Goal: Transaction & Acquisition: Purchase product/service

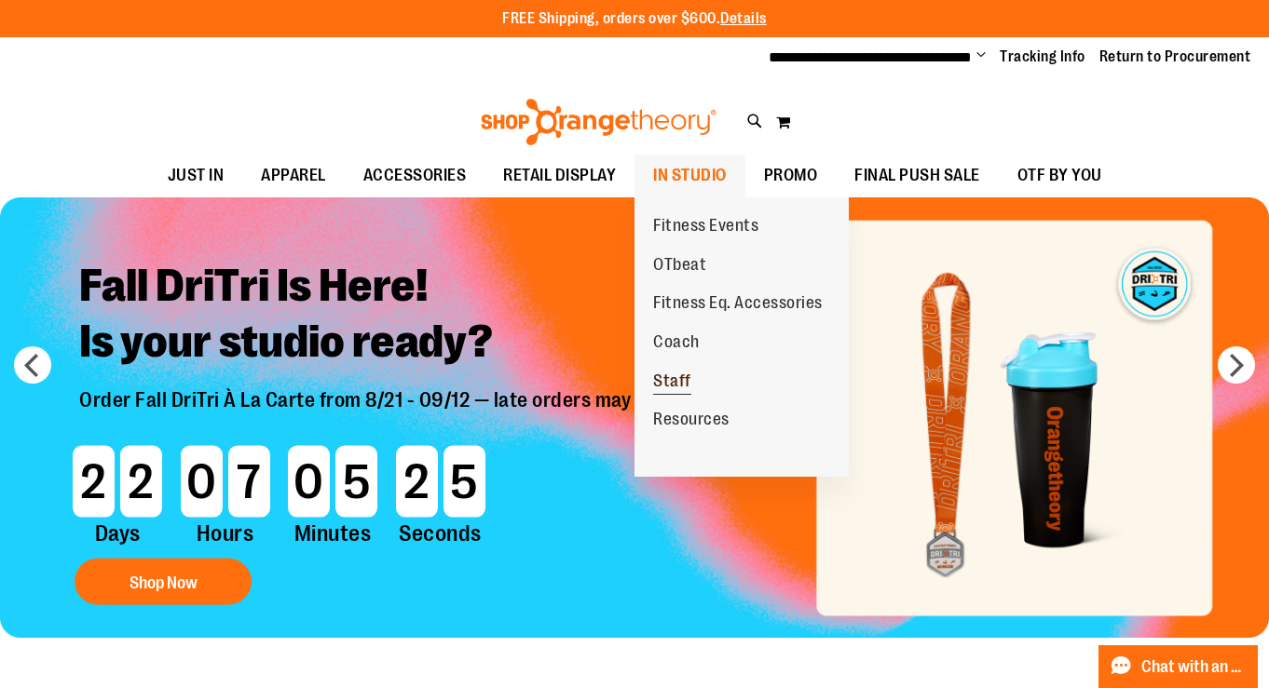
click at [673, 380] on span "Staff" at bounding box center [672, 383] width 38 height 23
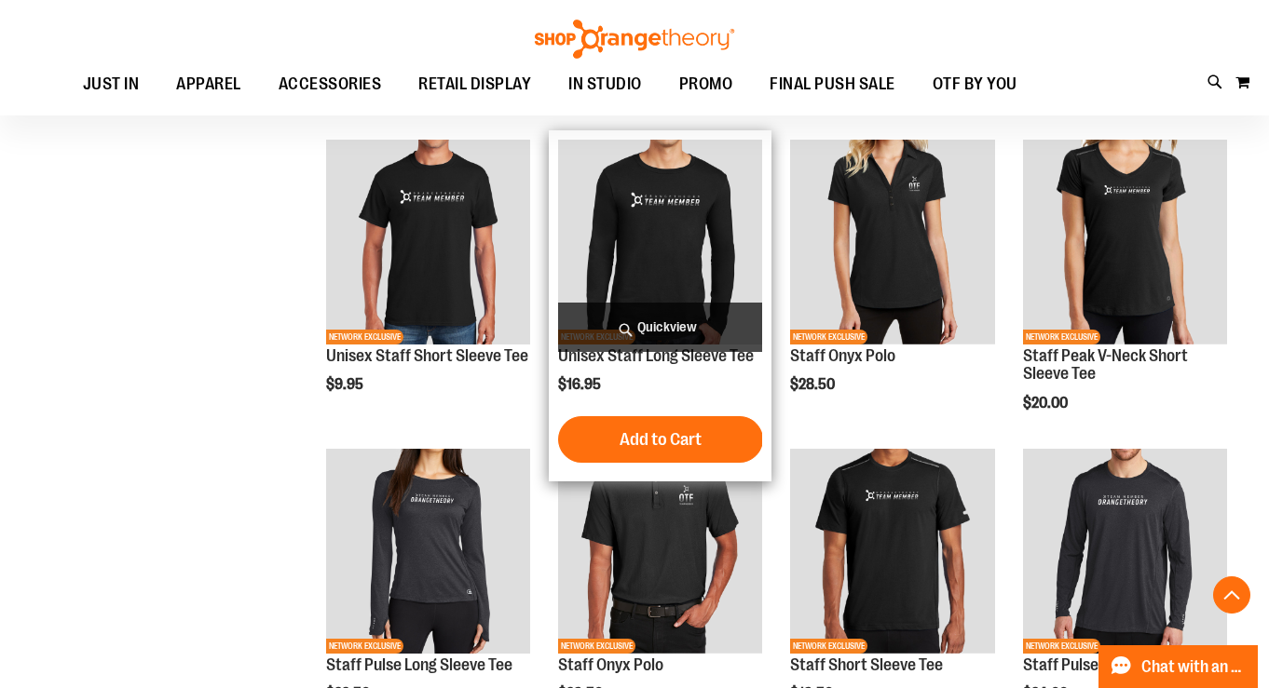
scroll to position [513, 0]
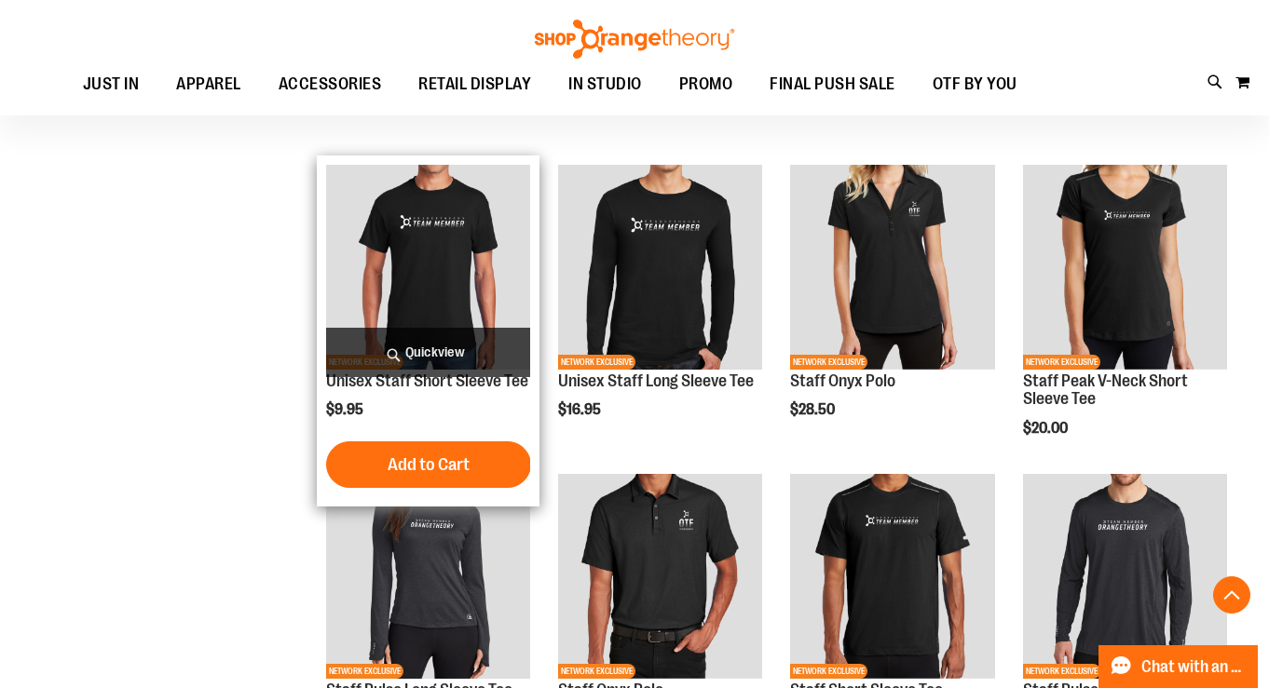
click at [443, 252] on img "product" at bounding box center [428, 267] width 204 height 204
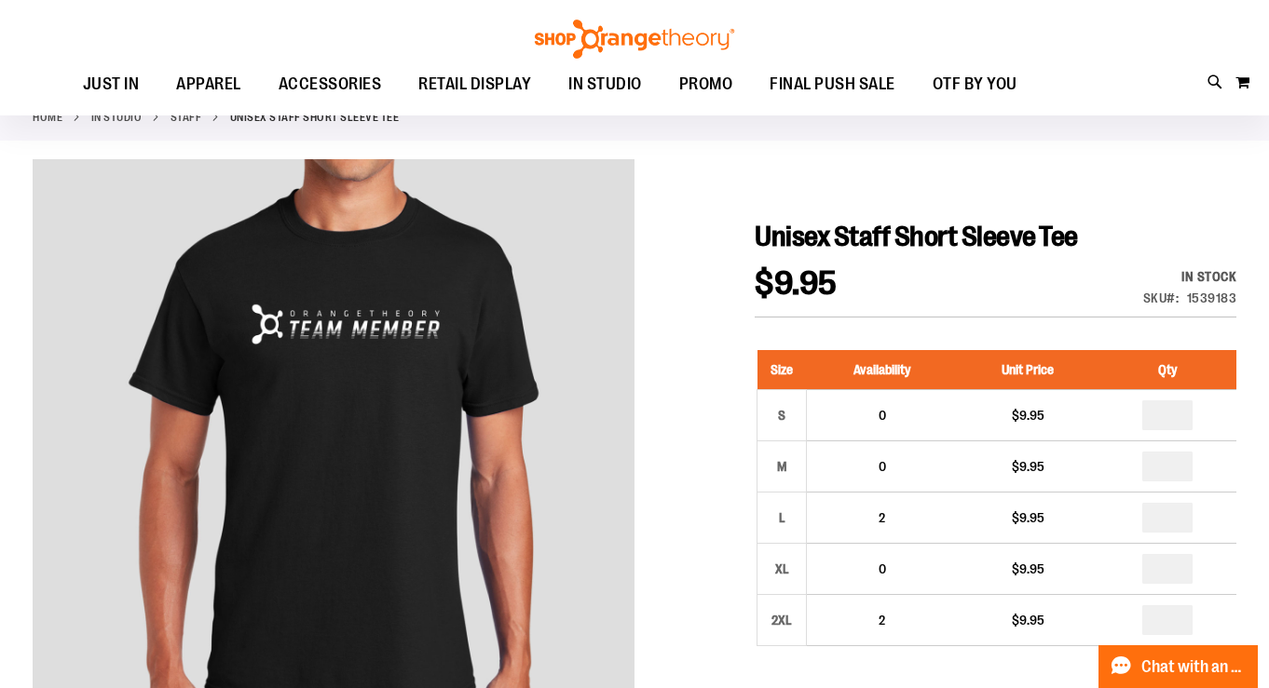
scroll to position [100, 0]
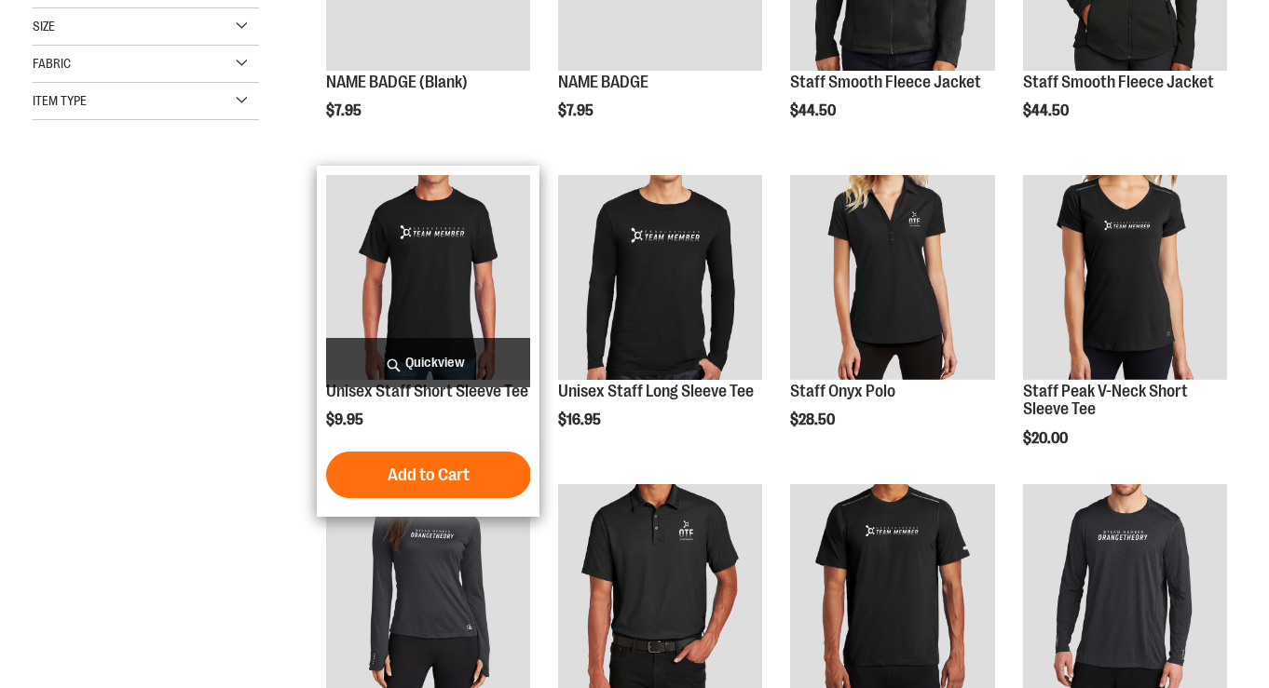
scroll to position [513, 0]
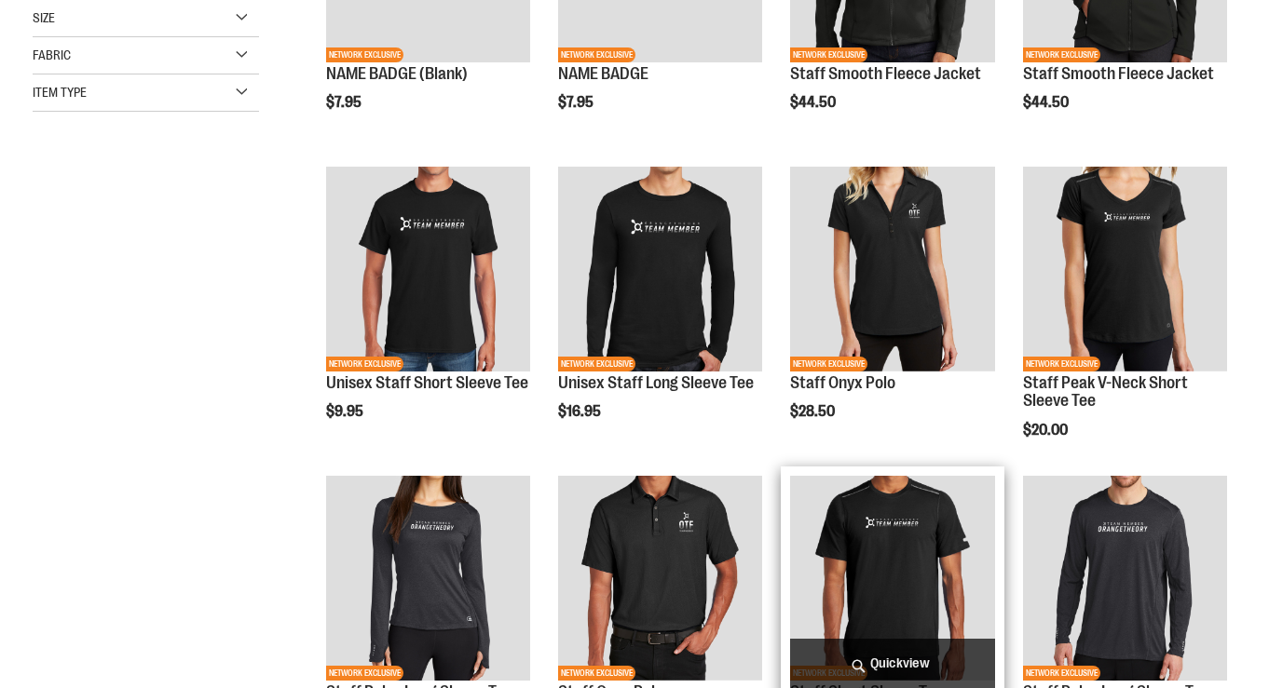
click at [901, 565] on img "product" at bounding box center [892, 578] width 204 height 204
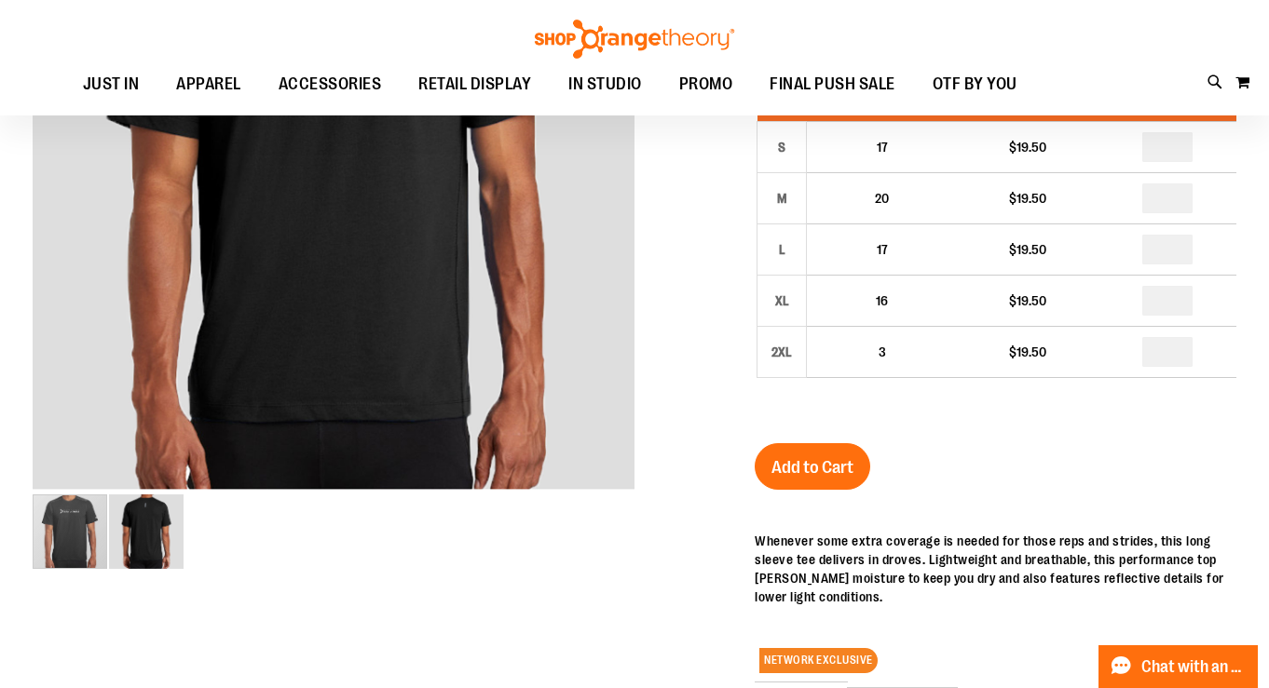
scroll to position [174, 0]
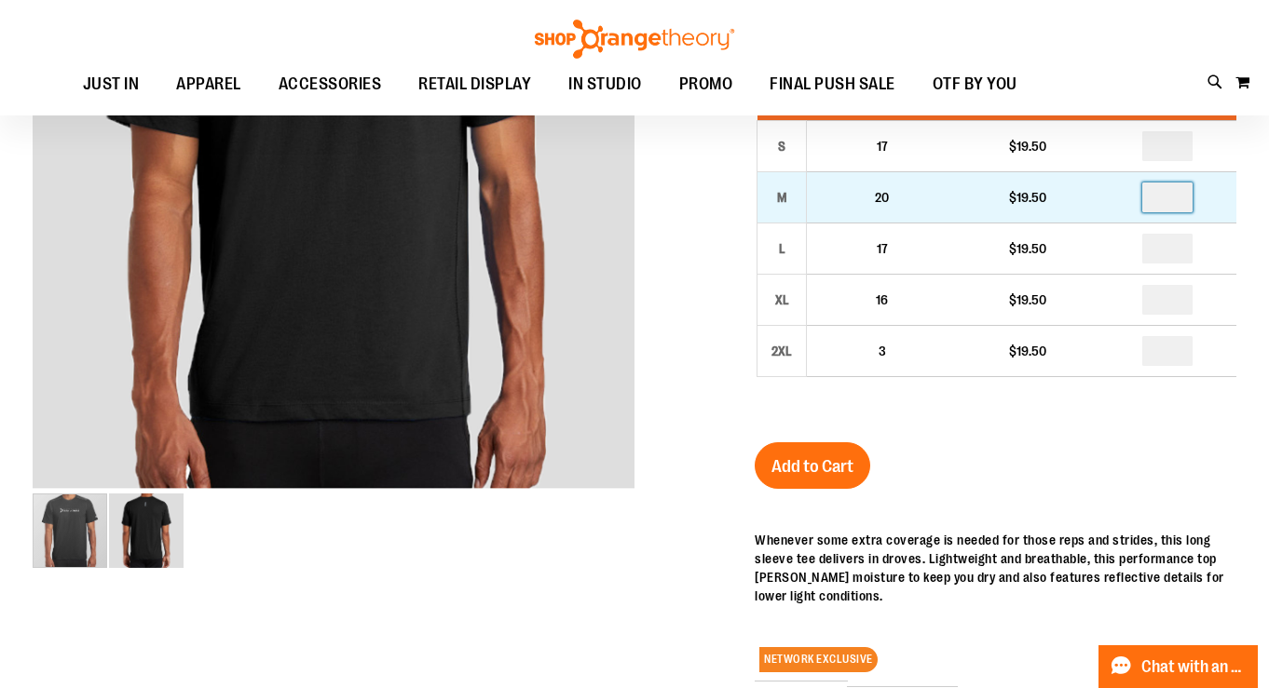
click at [1175, 203] on input "number" at bounding box center [1167, 198] width 50 height 30
type input "*"
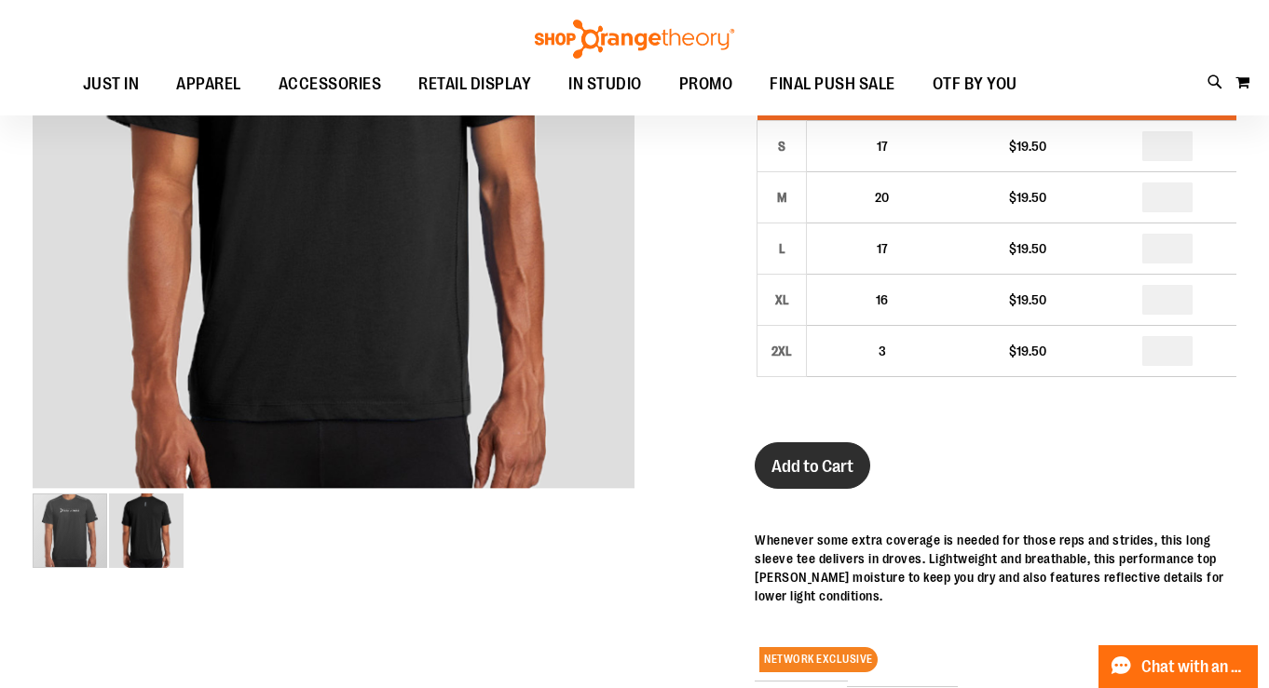
click at [826, 469] on span "Add to Cart" at bounding box center [812, 466] width 82 height 20
click at [826, 456] on span "Add to Cart" at bounding box center [812, 466] width 82 height 20
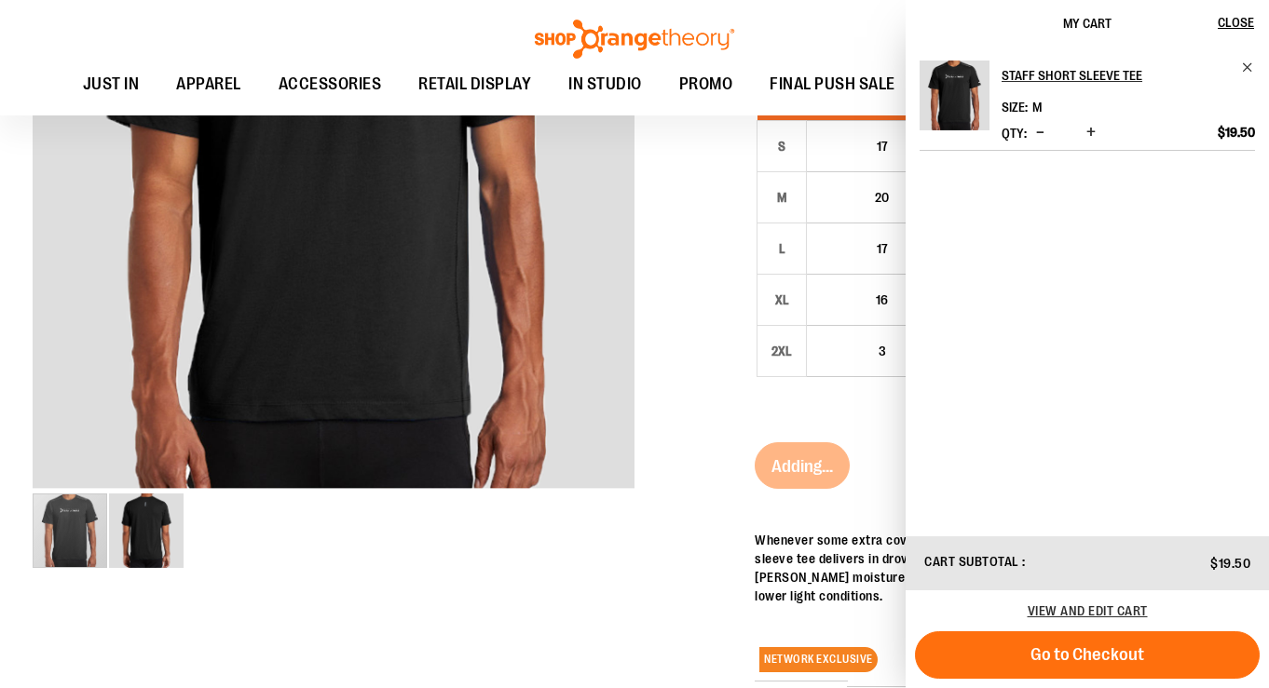
click at [857, 34] on div "Toggle Nav Search Popular Suggestions Advanced Search" at bounding box center [634, 58] width 1269 height 116
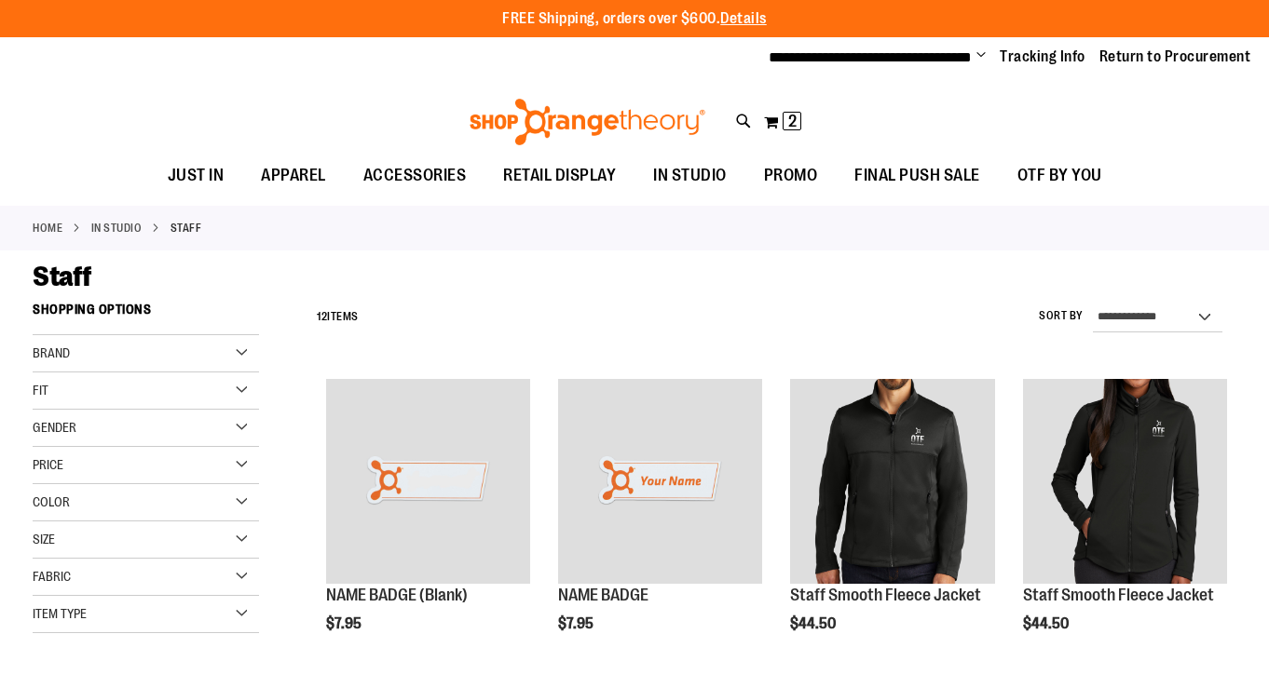
scroll to position [513, 0]
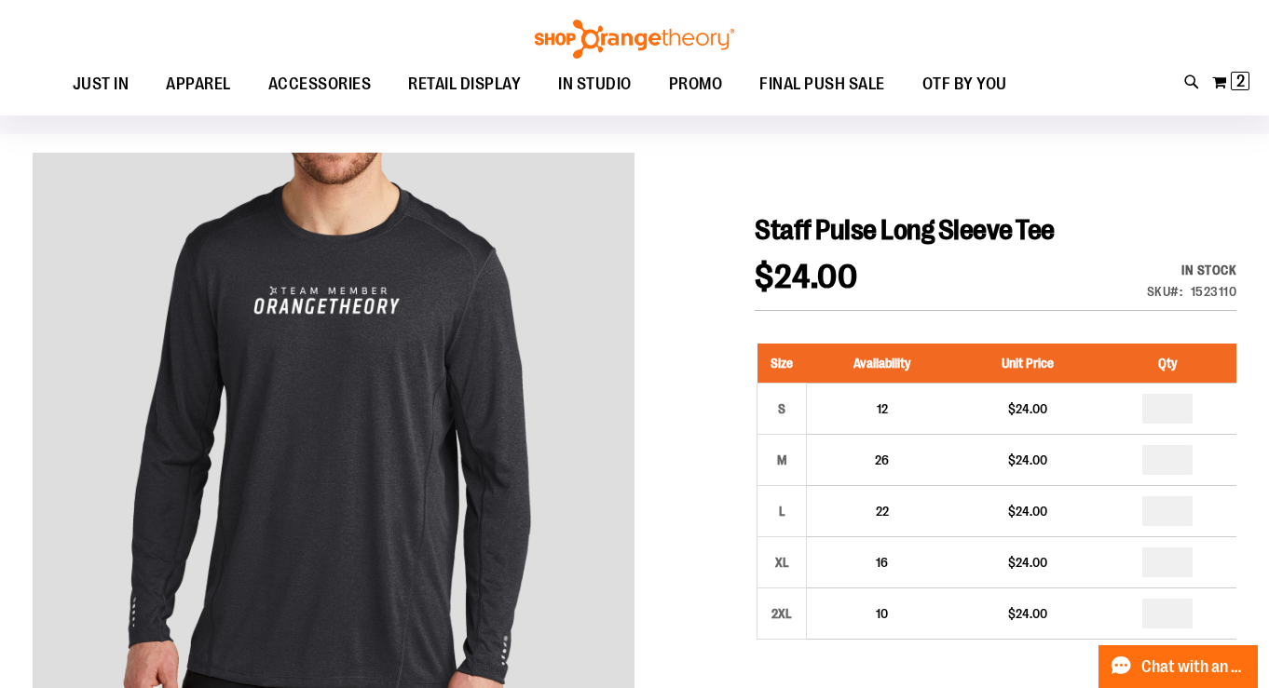
scroll to position [141, 0]
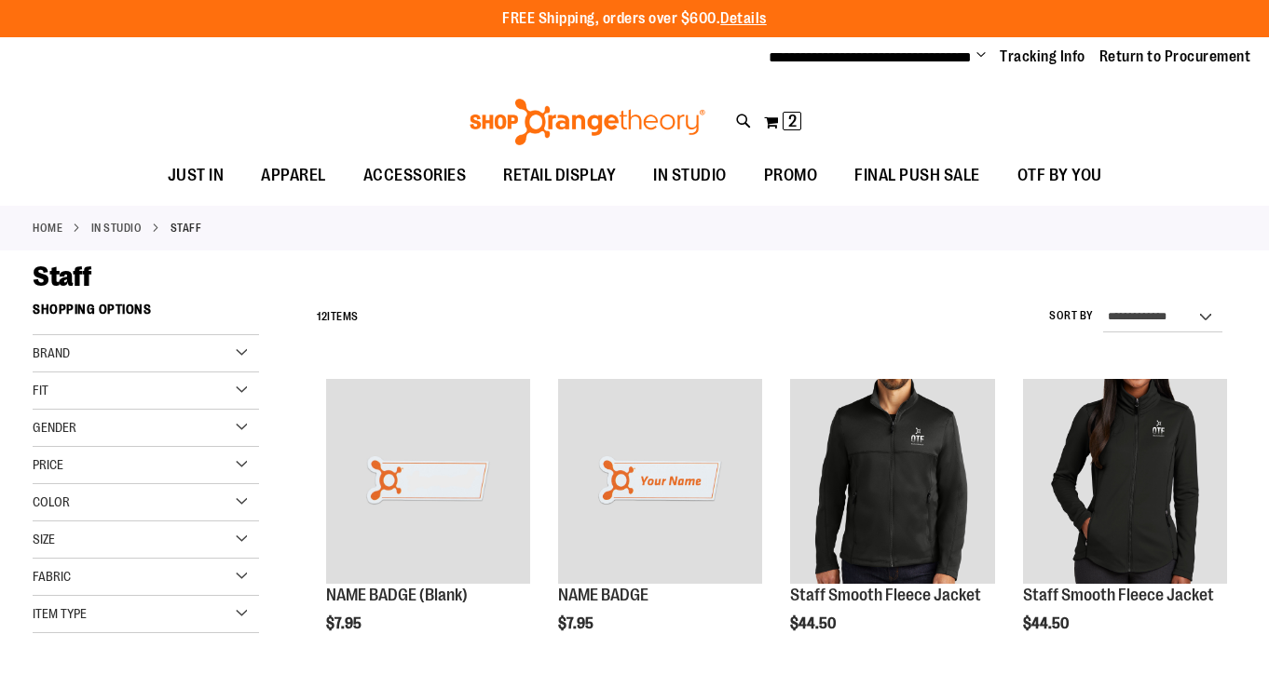
scroll to position [601, 0]
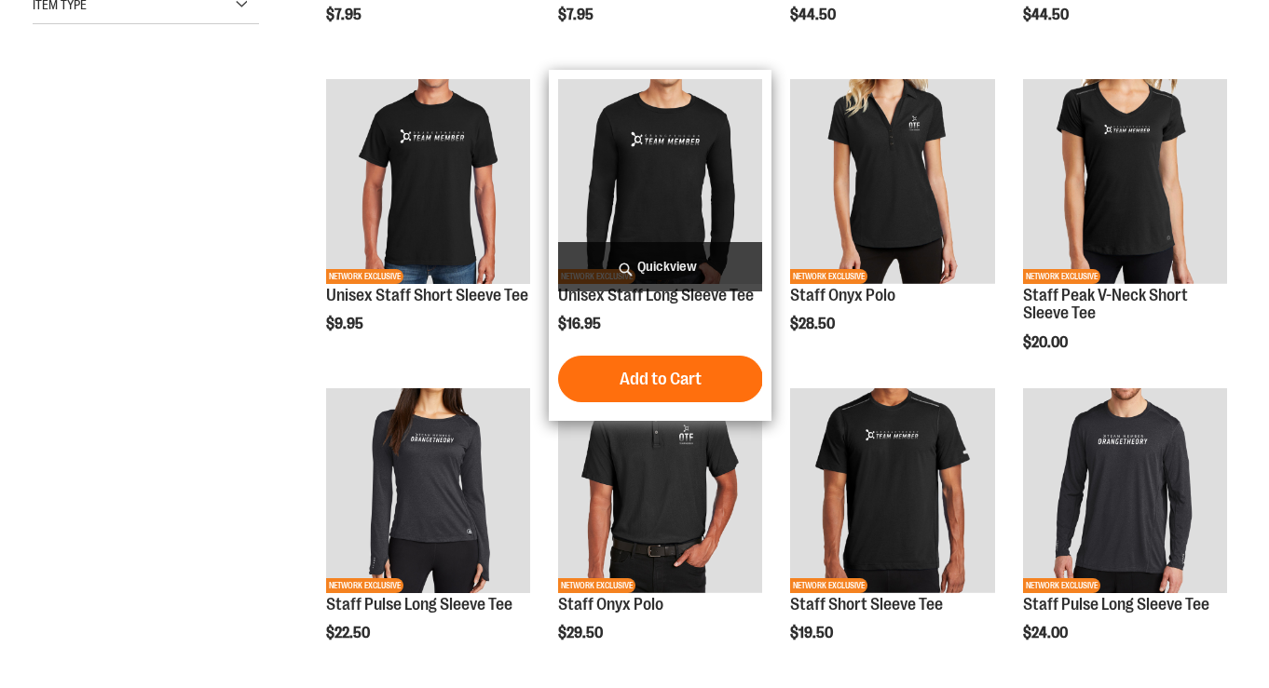
click at [633, 128] on img "product" at bounding box center [660, 181] width 204 height 204
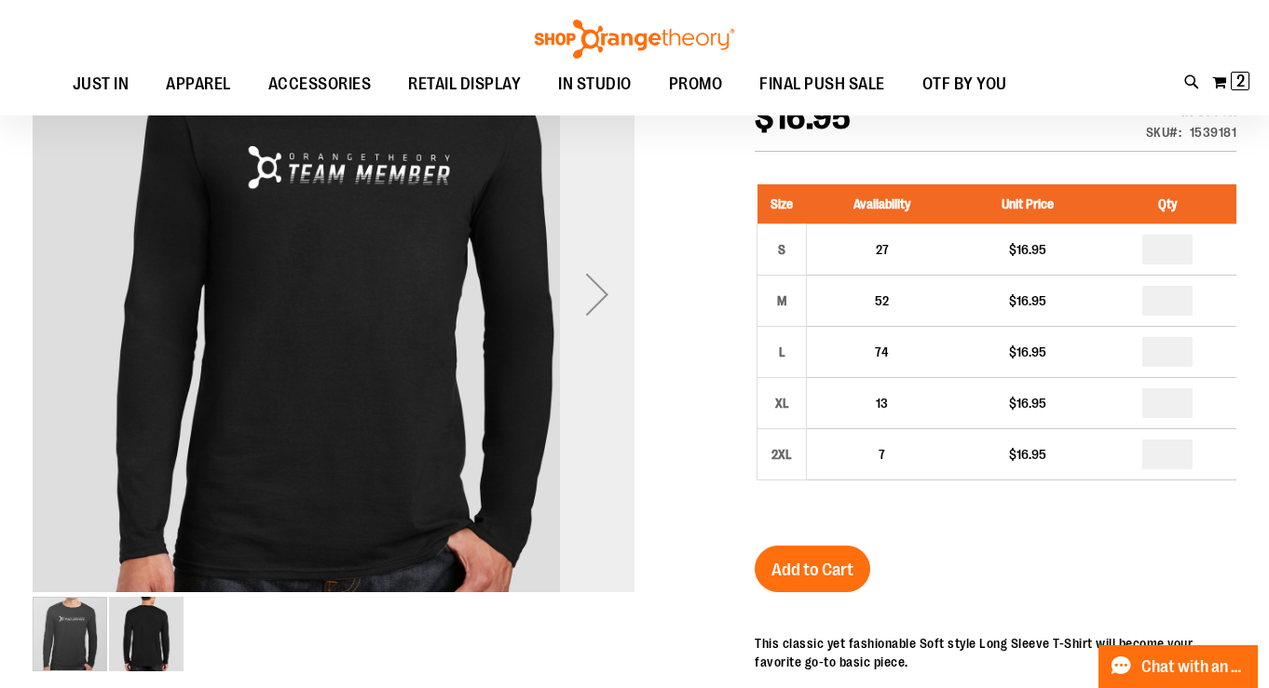
scroll to position [266, 0]
click at [596, 298] on div "Next" at bounding box center [597, 294] width 75 height 75
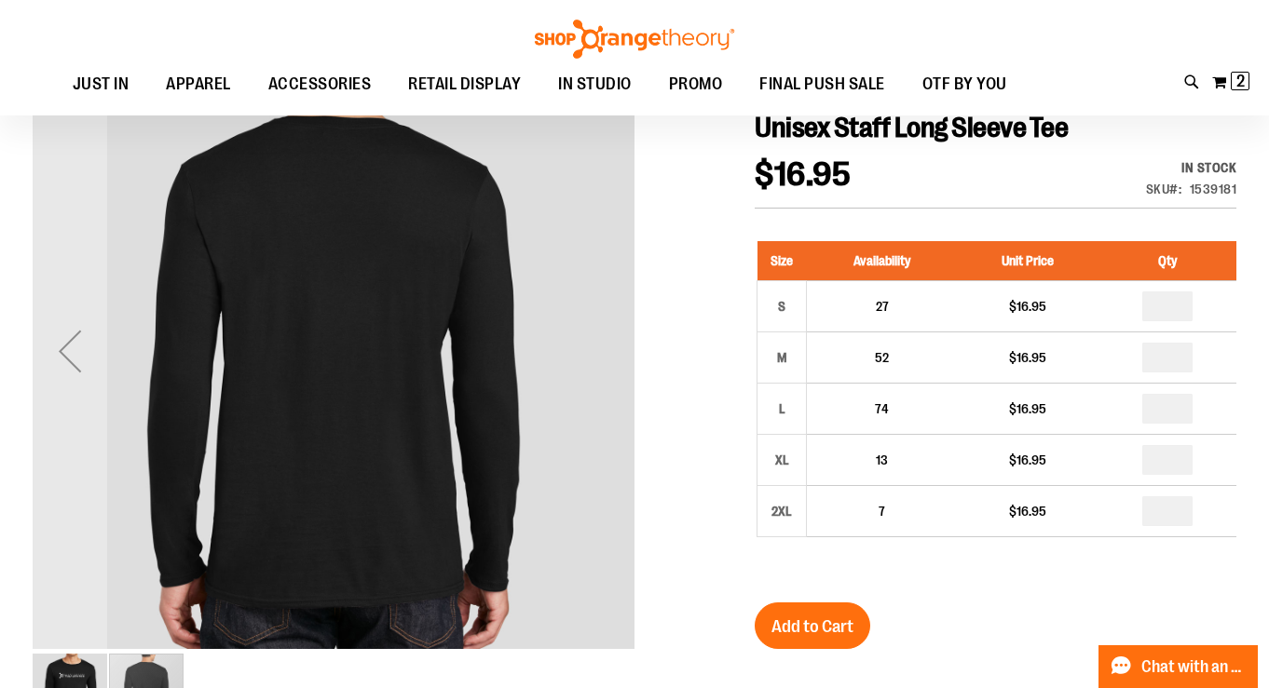
scroll to position [215, 0]
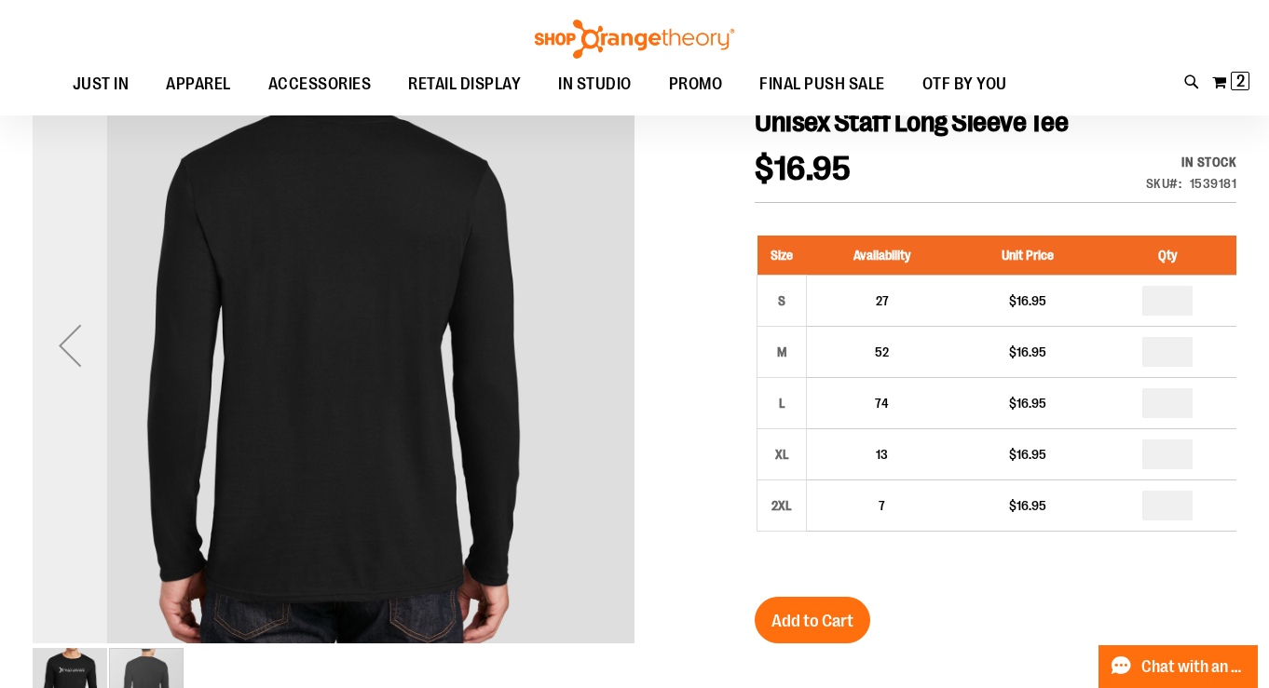
click at [68, 347] on div "Previous" at bounding box center [70, 345] width 75 height 75
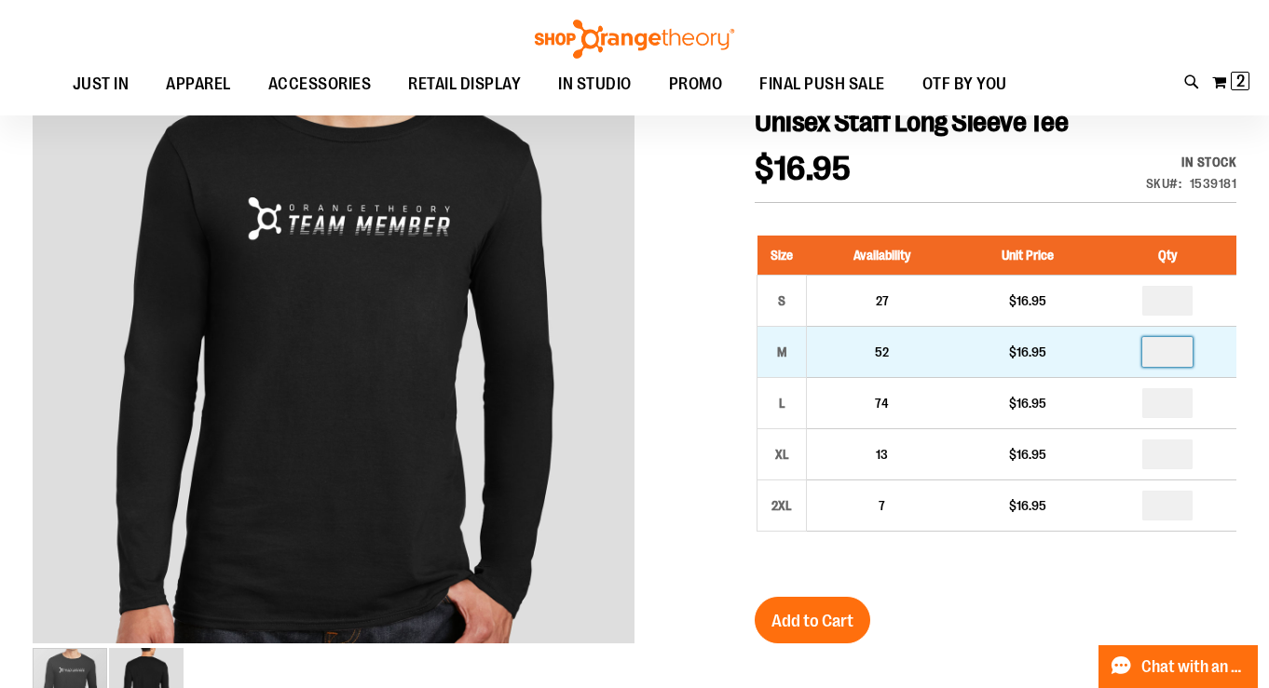
click at [1186, 351] on input "number" at bounding box center [1167, 352] width 50 height 30
type input "*"
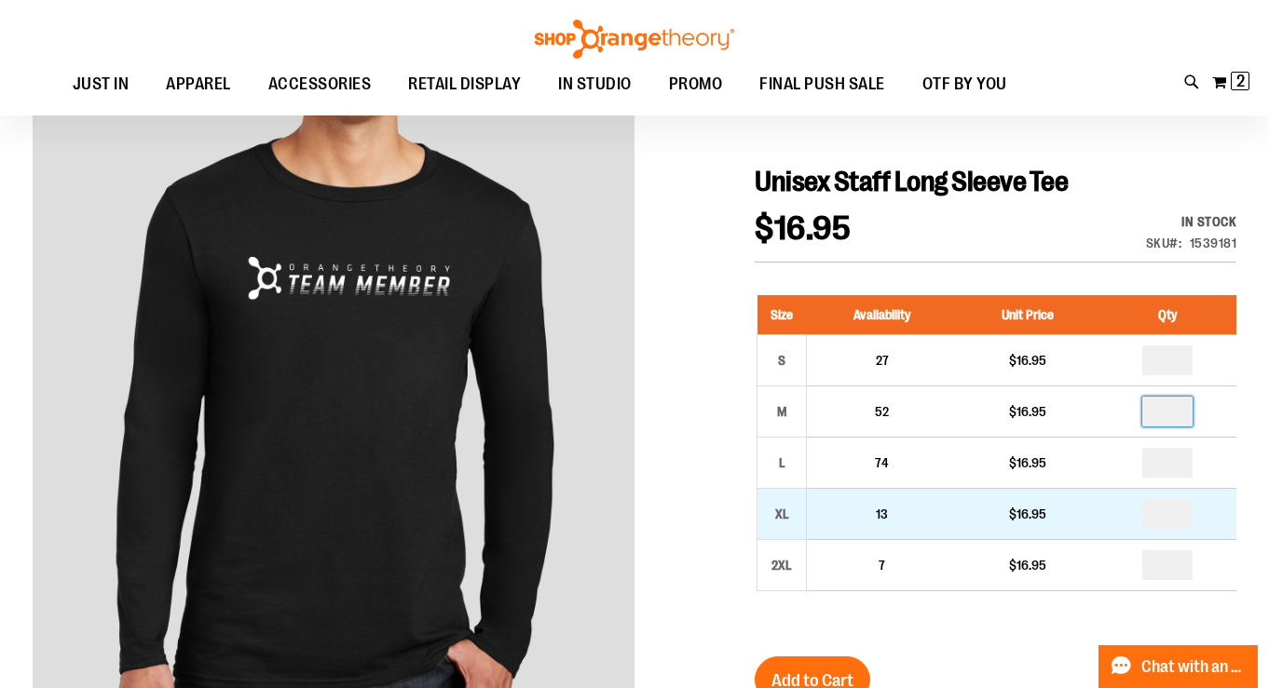
scroll to position [203, 0]
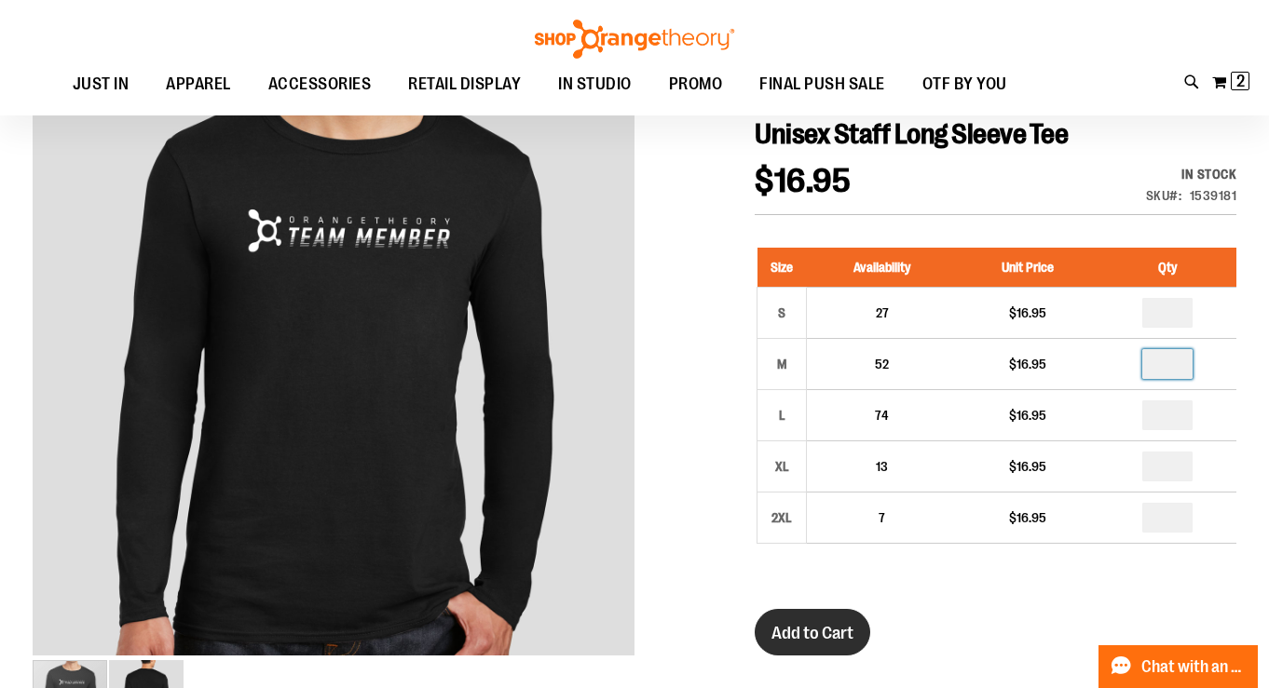
click at [831, 637] on span "Add to Cart" at bounding box center [812, 633] width 82 height 20
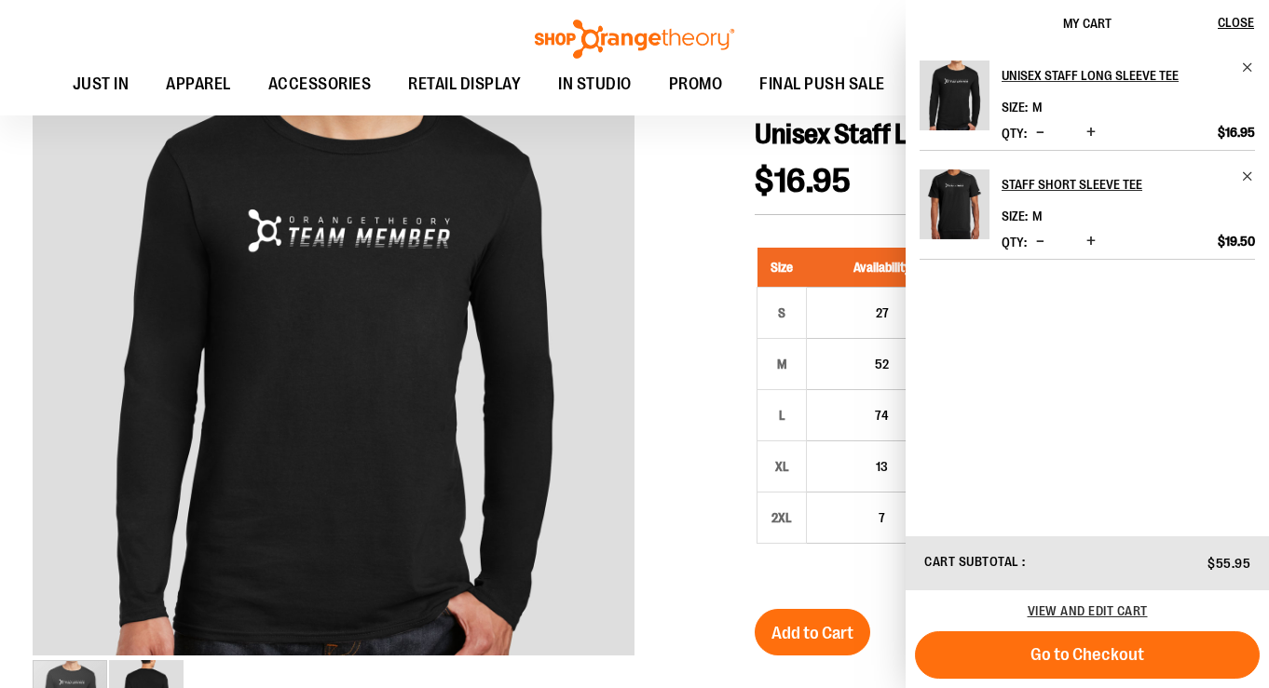
click at [1037, 240] on span "Decrease product quantity" at bounding box center [1040, 241] width 8 height 19
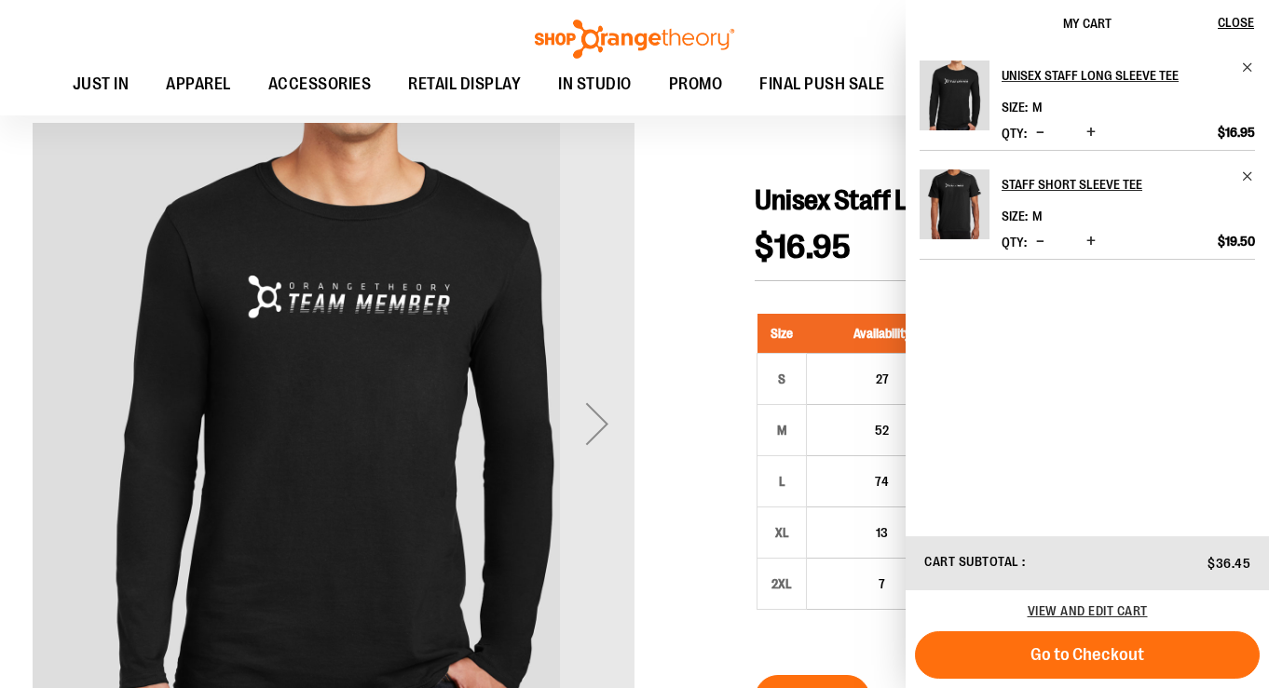
scroll to position [135, 0]
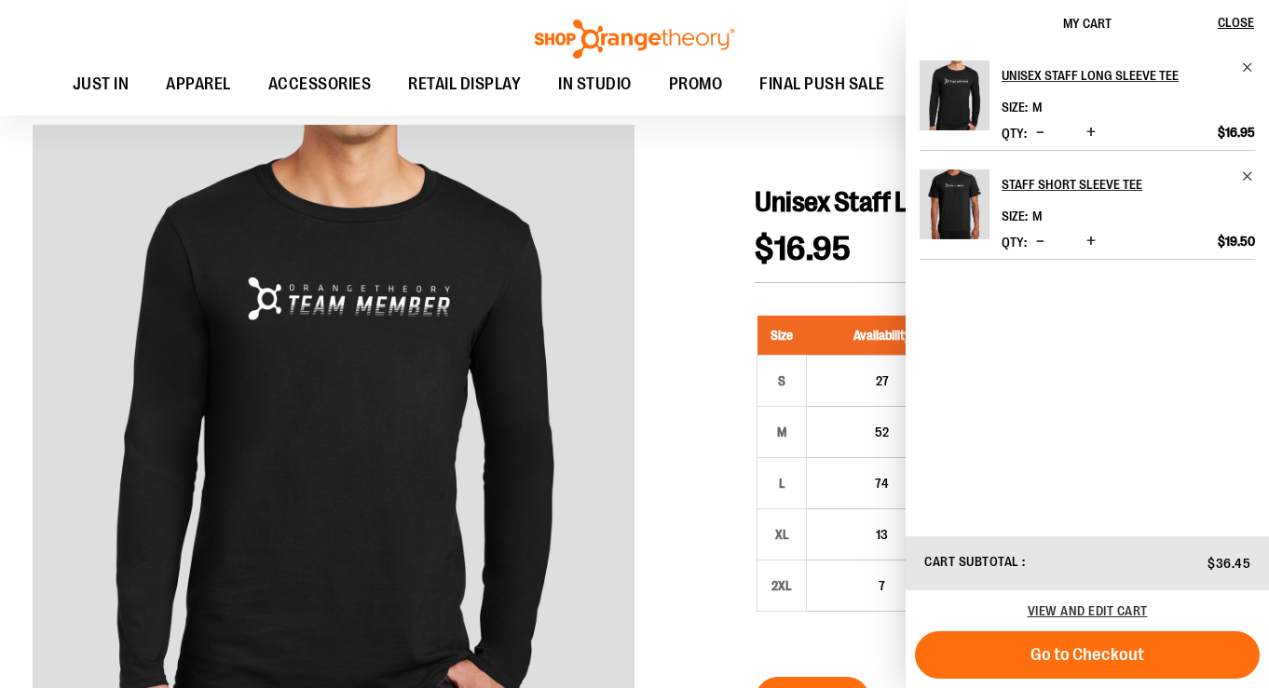
click at [848, 18] on div "Toggle Nav Search Popular Suggestions Advanced Search" at bounding box center [634, 58] width 1269 height 116
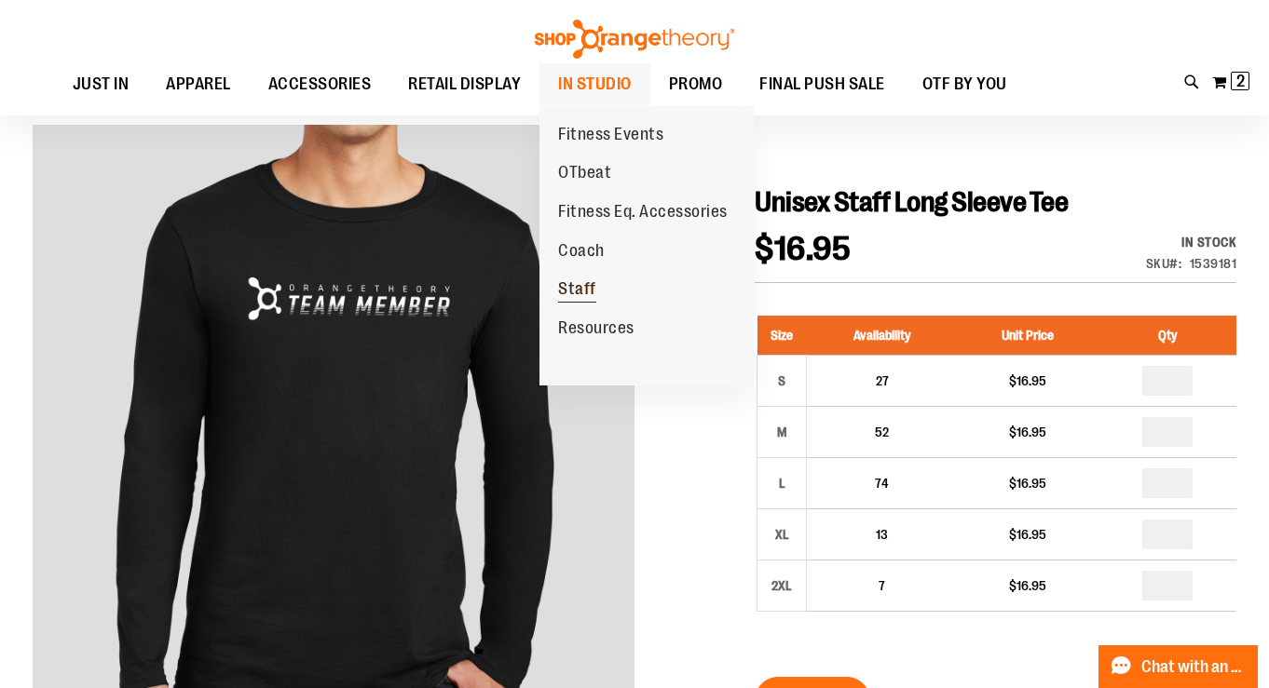
click at [579, 291] on span "Staff" at bounding box center [577, 290] width 38 height 23
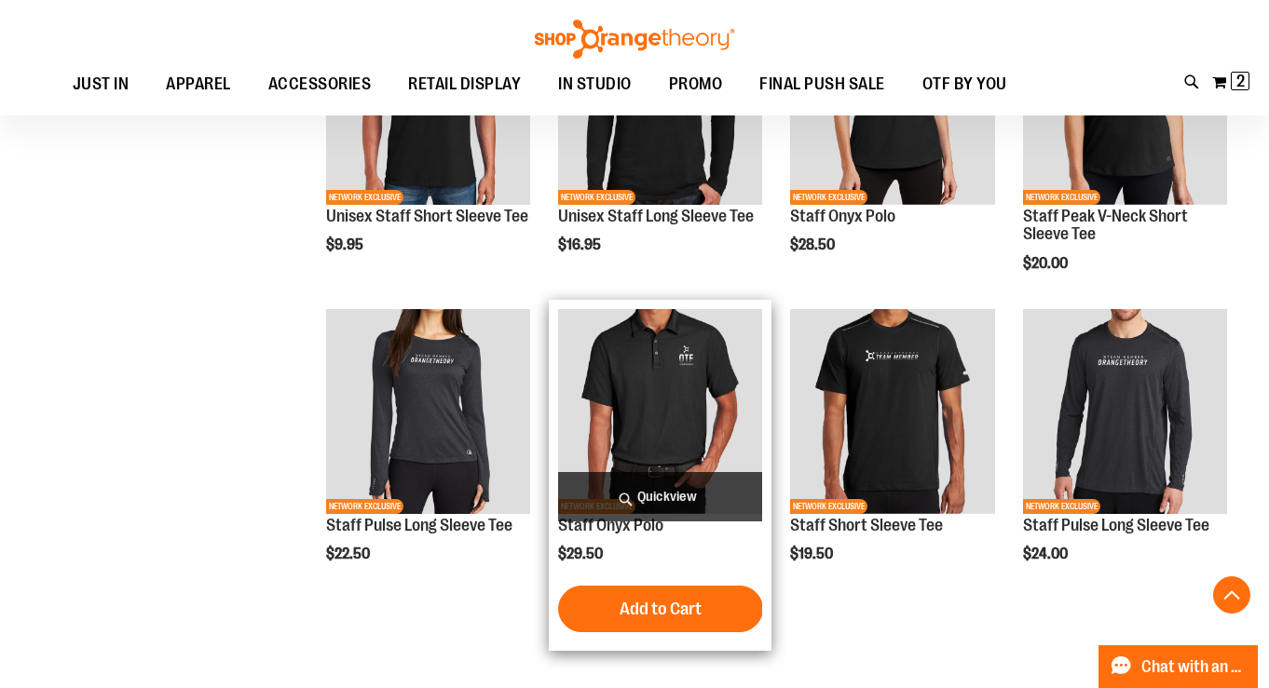
scroll to position [701, 0]
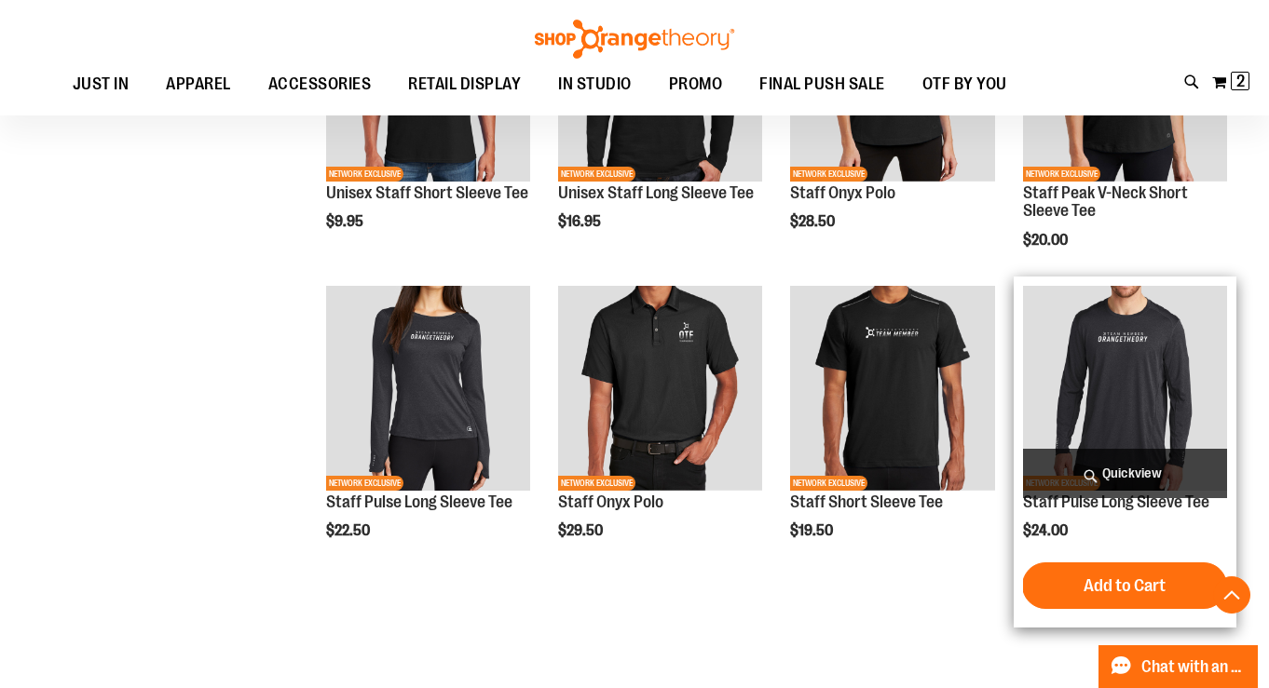
click at [1144, 394] on img "product" at bounding box center [1125, 388] width 204 height 204
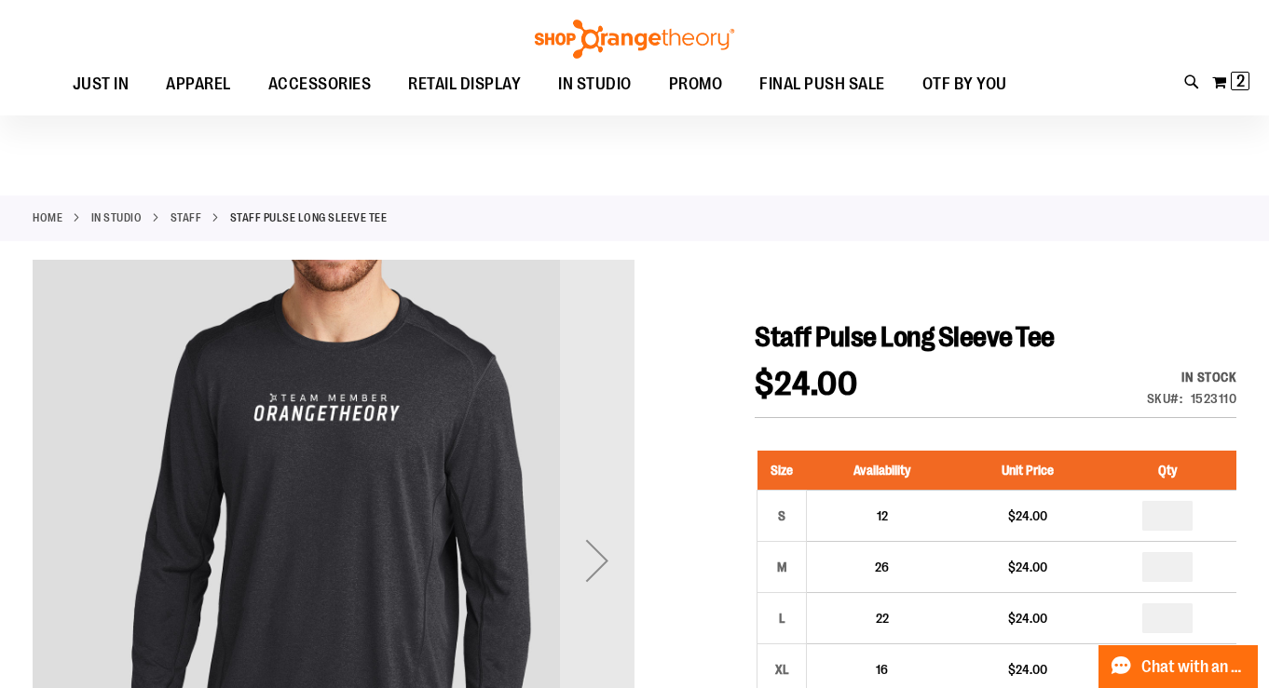
scroll to position [157, 0]
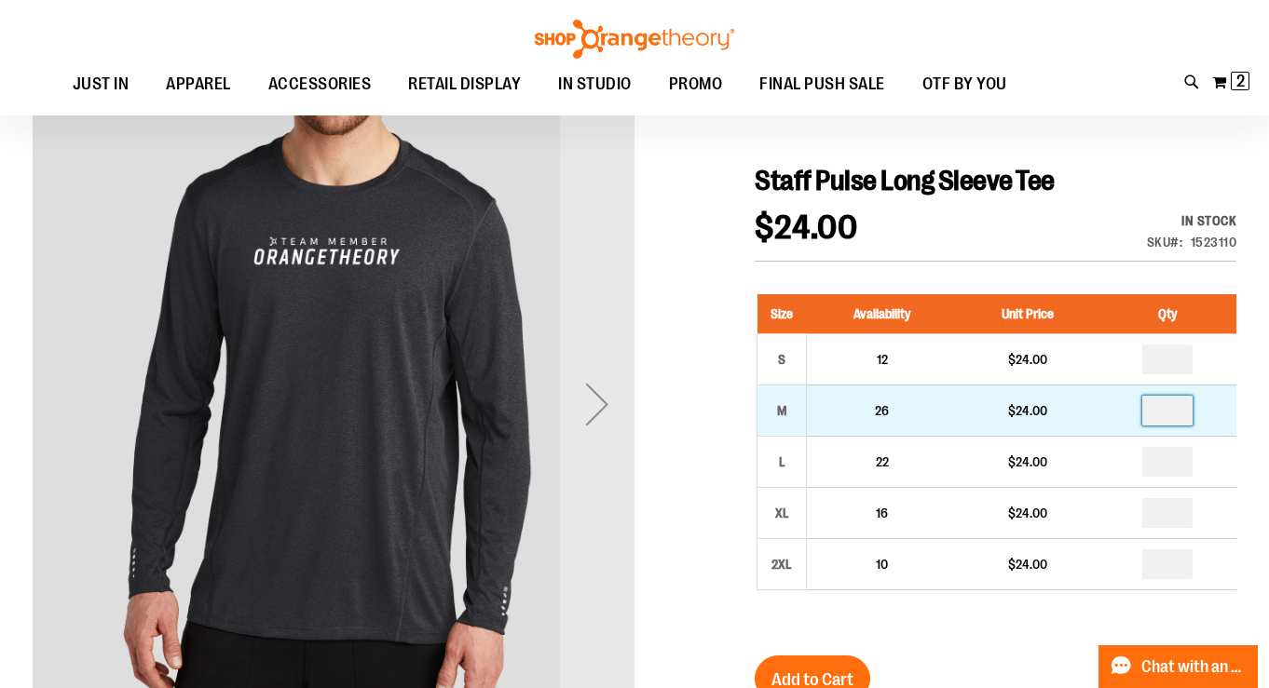
click at [1187, 411] on input "number" at bounding box center [1167, 411] width 50 height 30
type input "*"
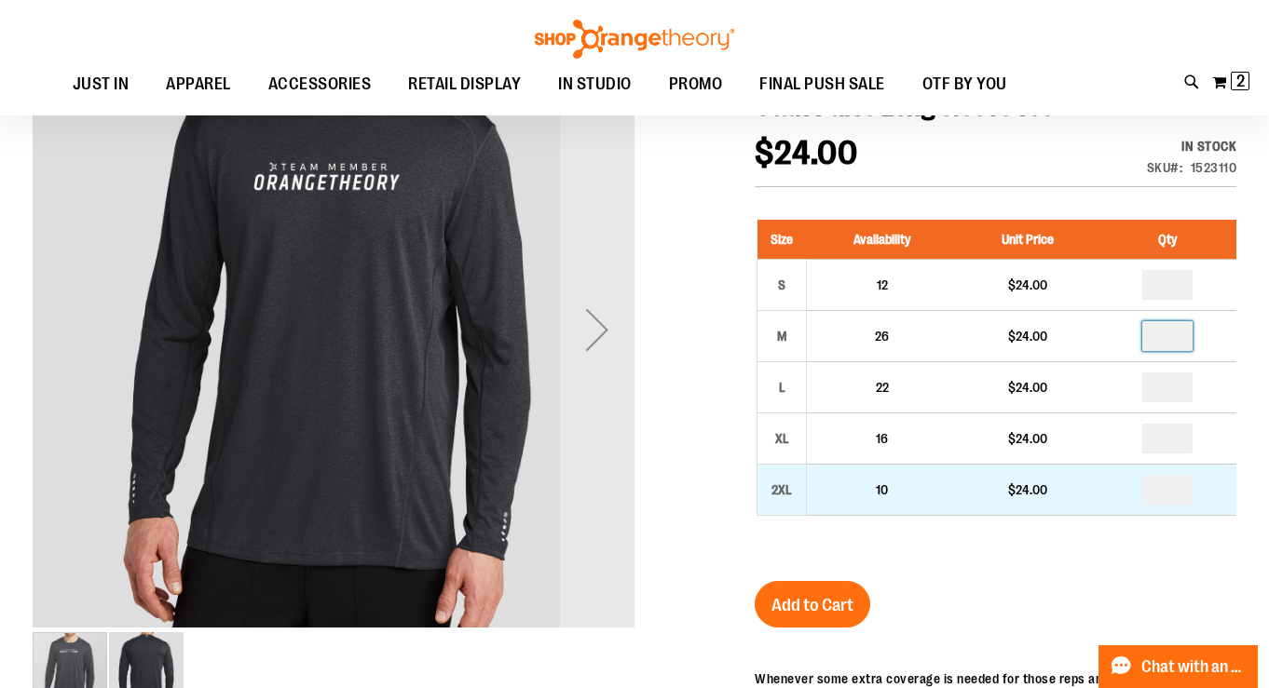
scroll to position [232, 0]
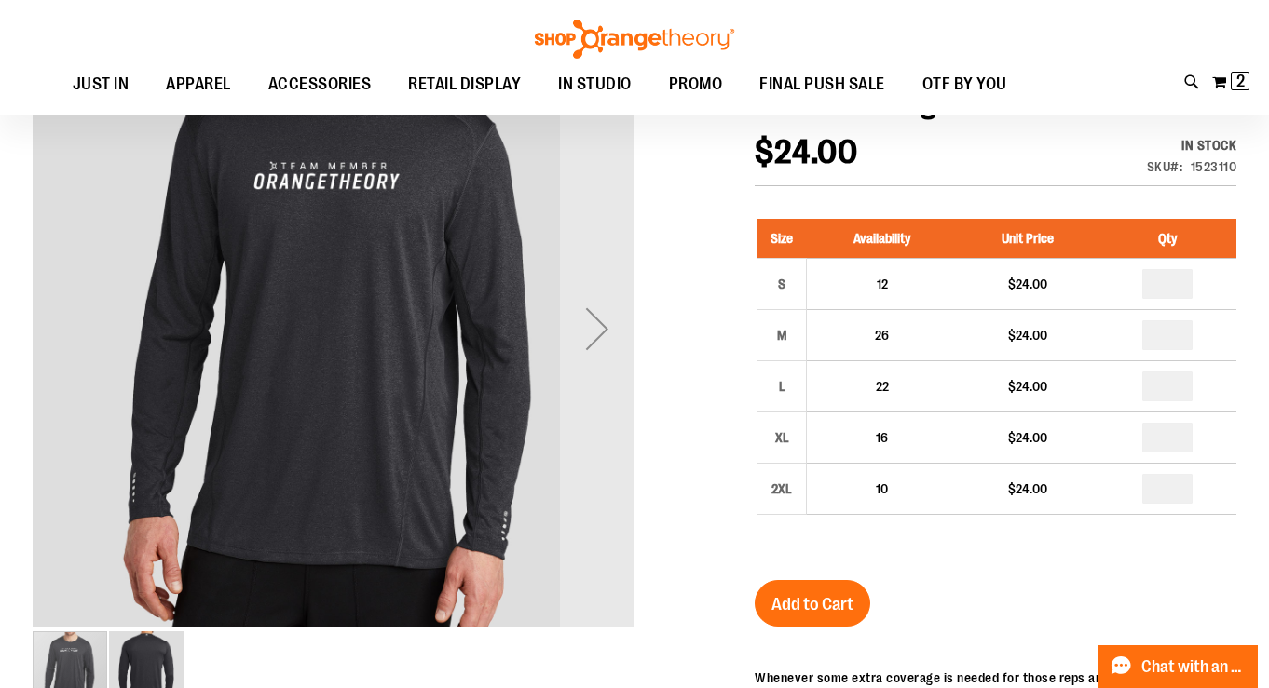
click at [1014, 575] on div "Staff Pulse Long Sleeve Tee $24.00 In stock Only %1 left SKU 1523110 Size Avail…" at bounding box center [996, 584] width 482 height 990
click at [824, 599] on span "Add to Cart" at bounding box center [812, 604] width 82 height 20
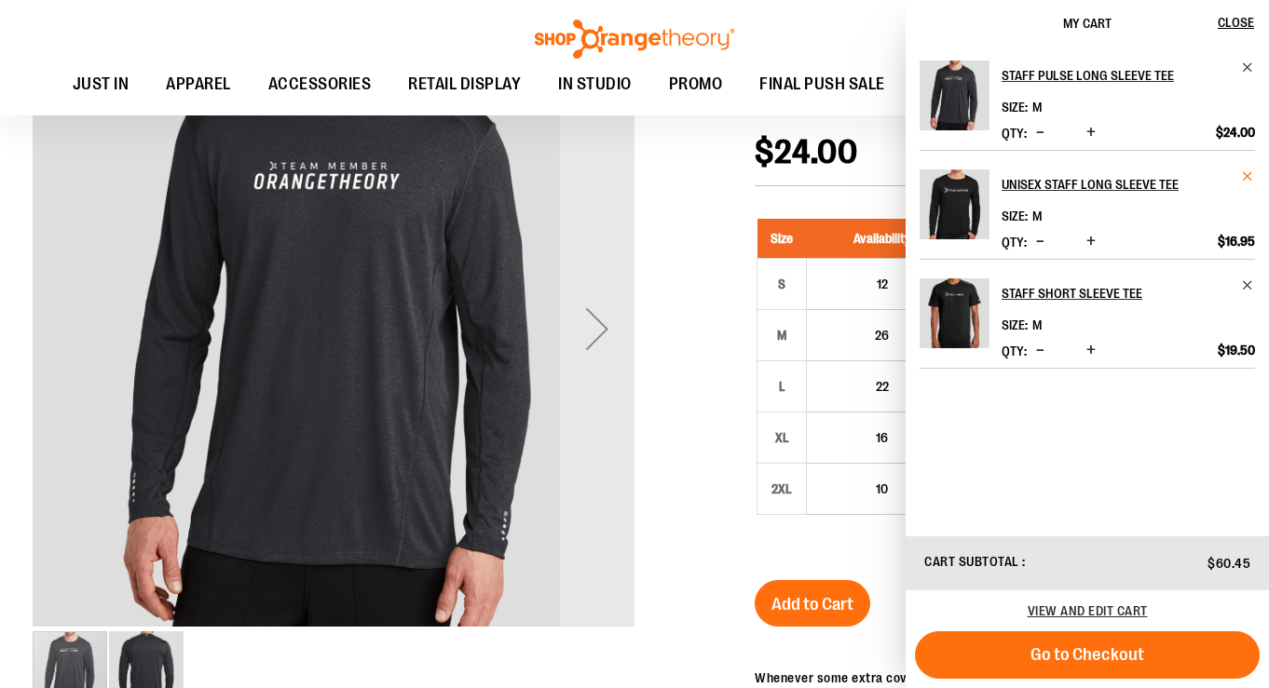
click at [1247, 180] on span "Remove item" at bounding box center [1248, 177] width 14 height 14
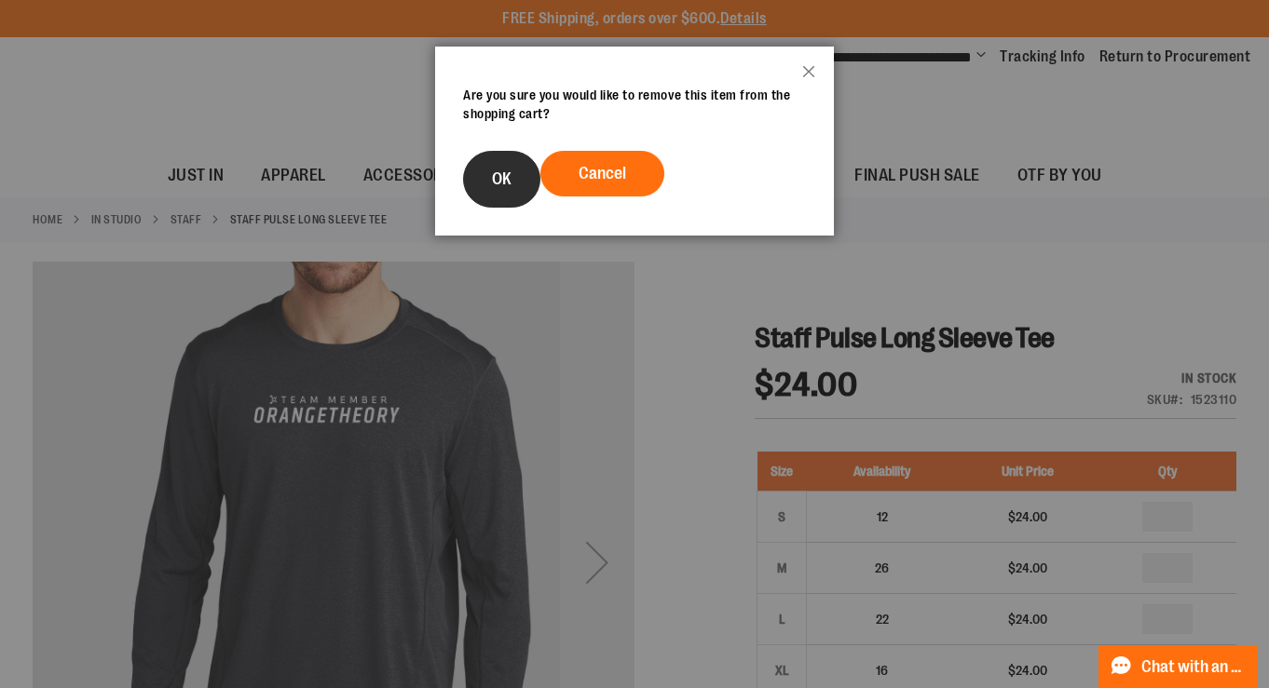
click at [515, 179] on button "OK" at bounding box center [501, 179] width 77 height 57
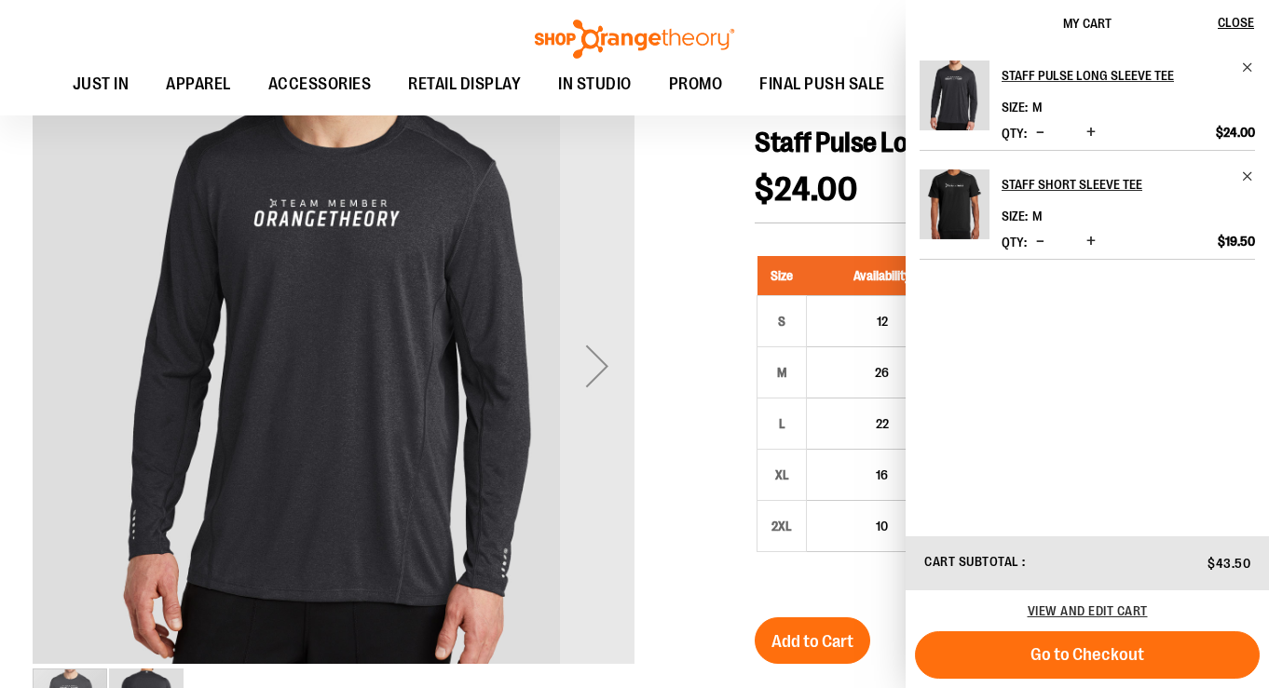
scroll to position [184, 0]
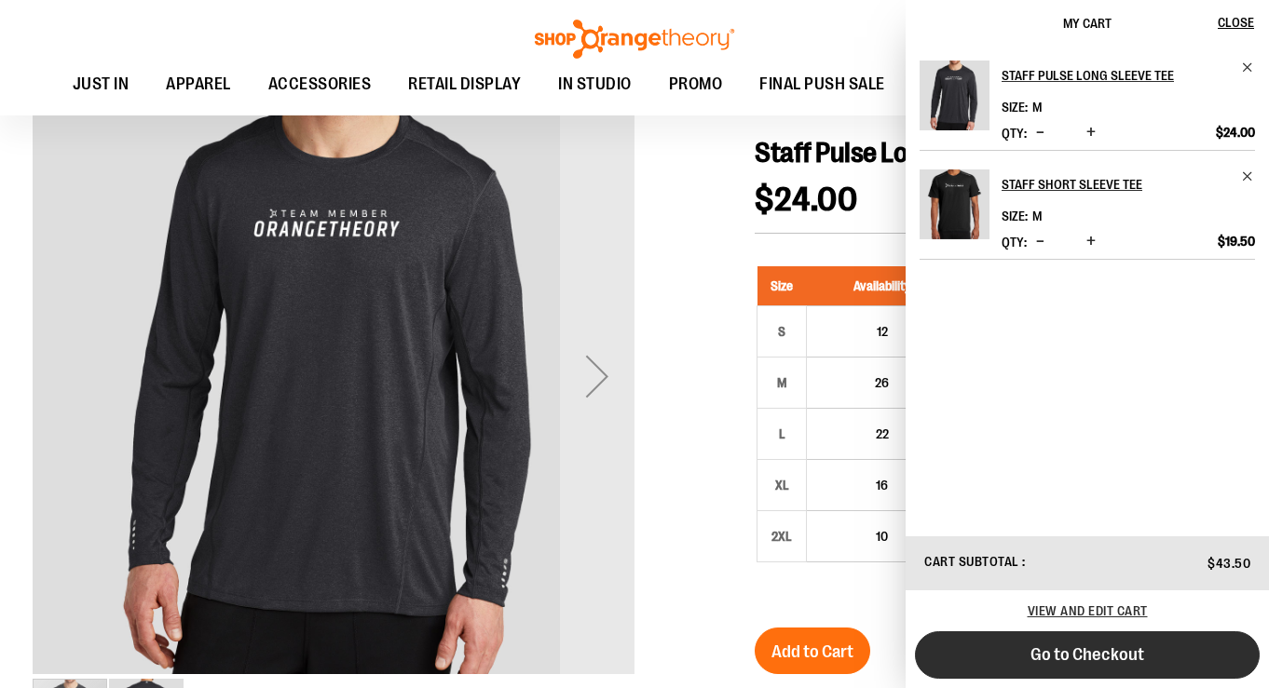
click at [1083, 669] on button "Go to Checkout" at bounding box center [1087, 656] width 345 height 48
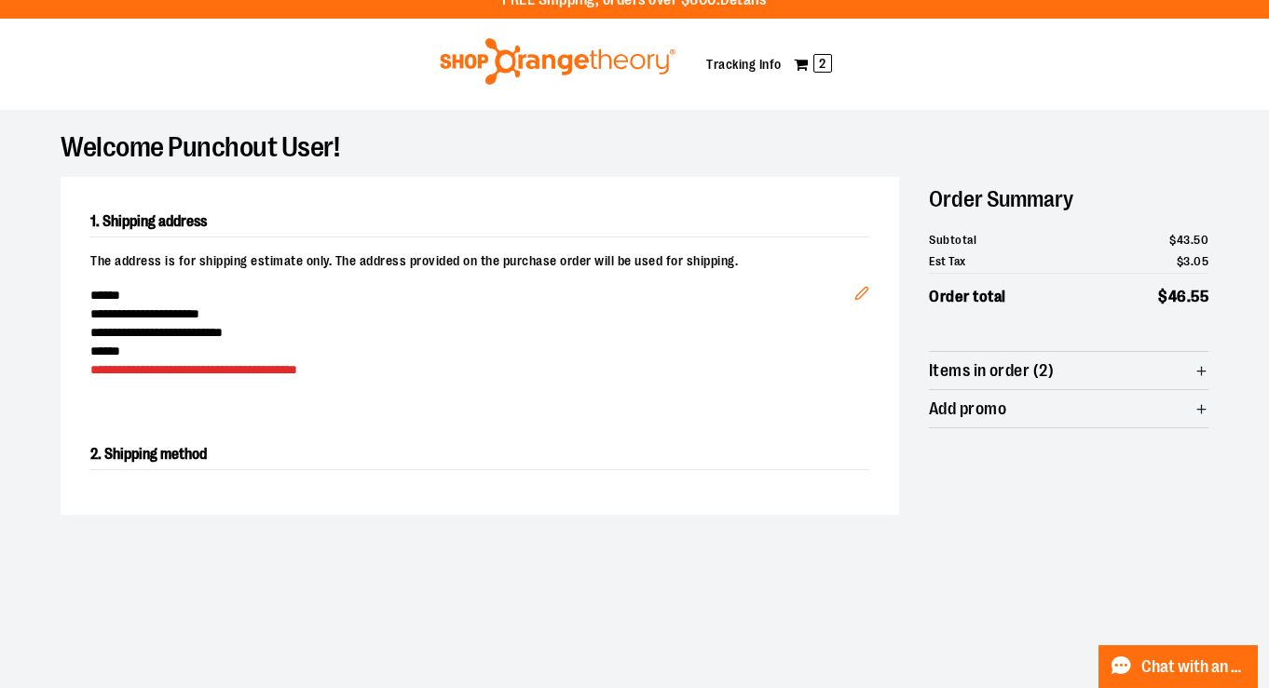
scroll to position [23, 0]
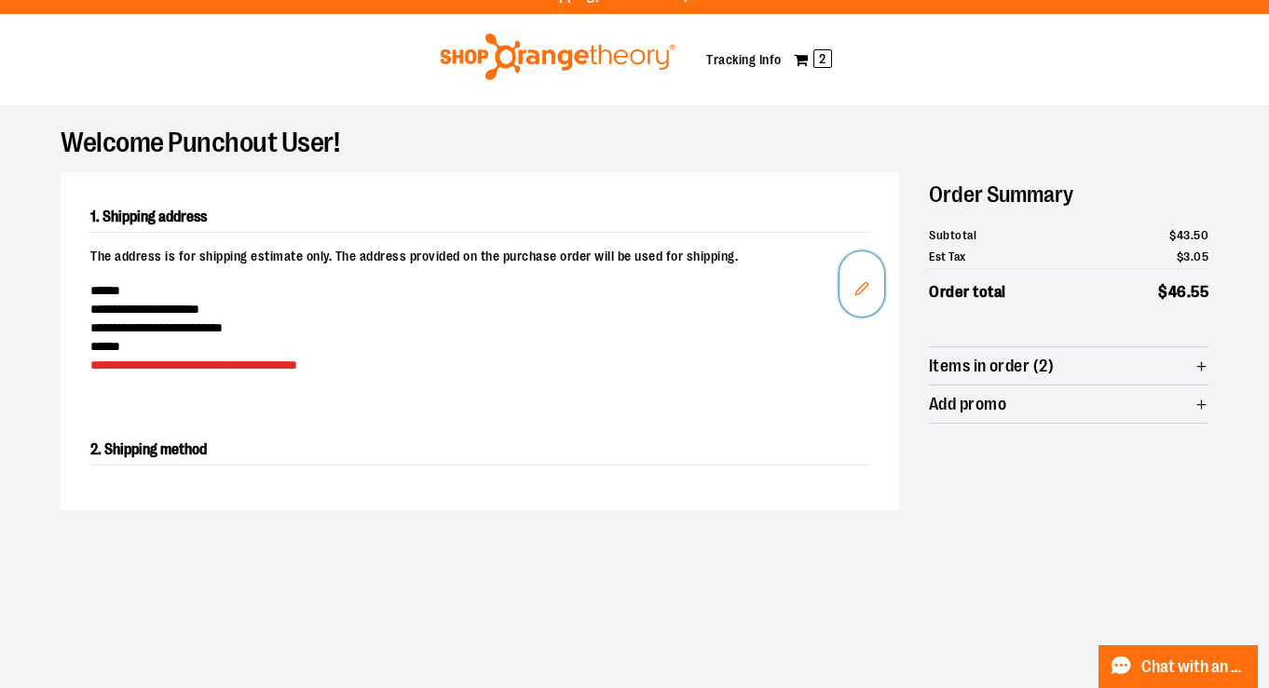
click at [859, 290] on icon "Edit" at bounding box center [861, 288] width 15 height 15
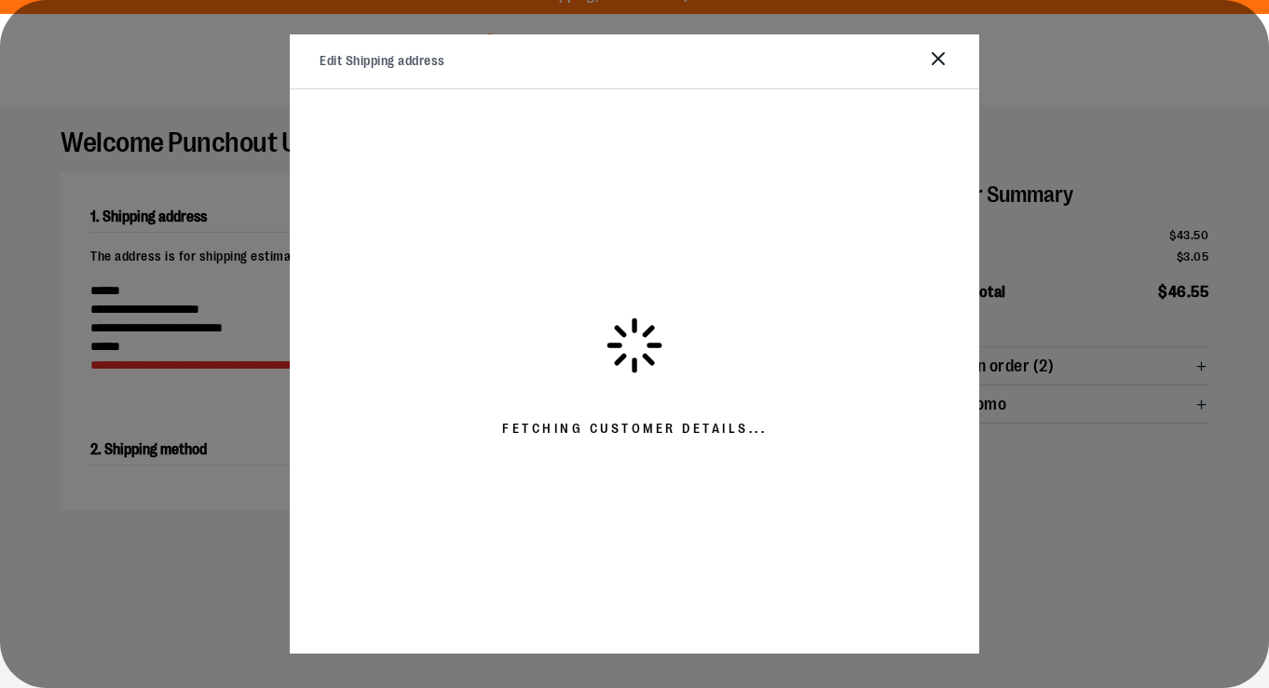
select select "**"
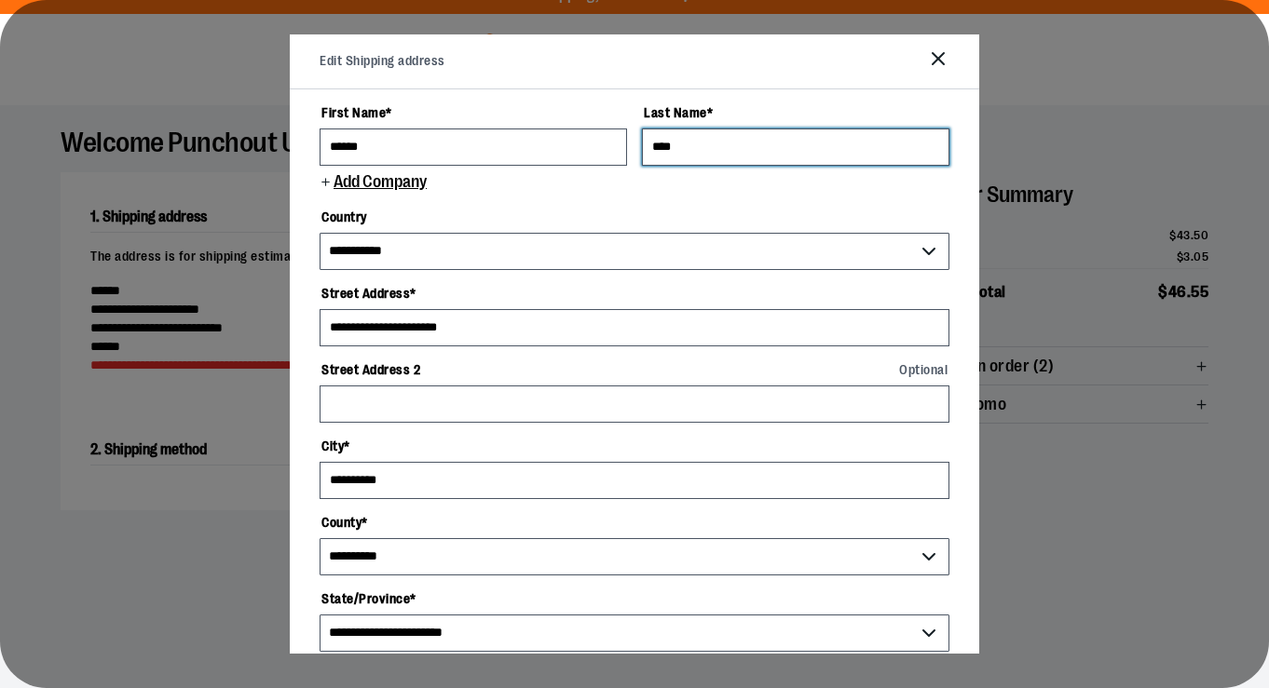
type input "****"
click at [373, 177] on span "Add Company" at bounding box center [379, 182] width 95 height 18
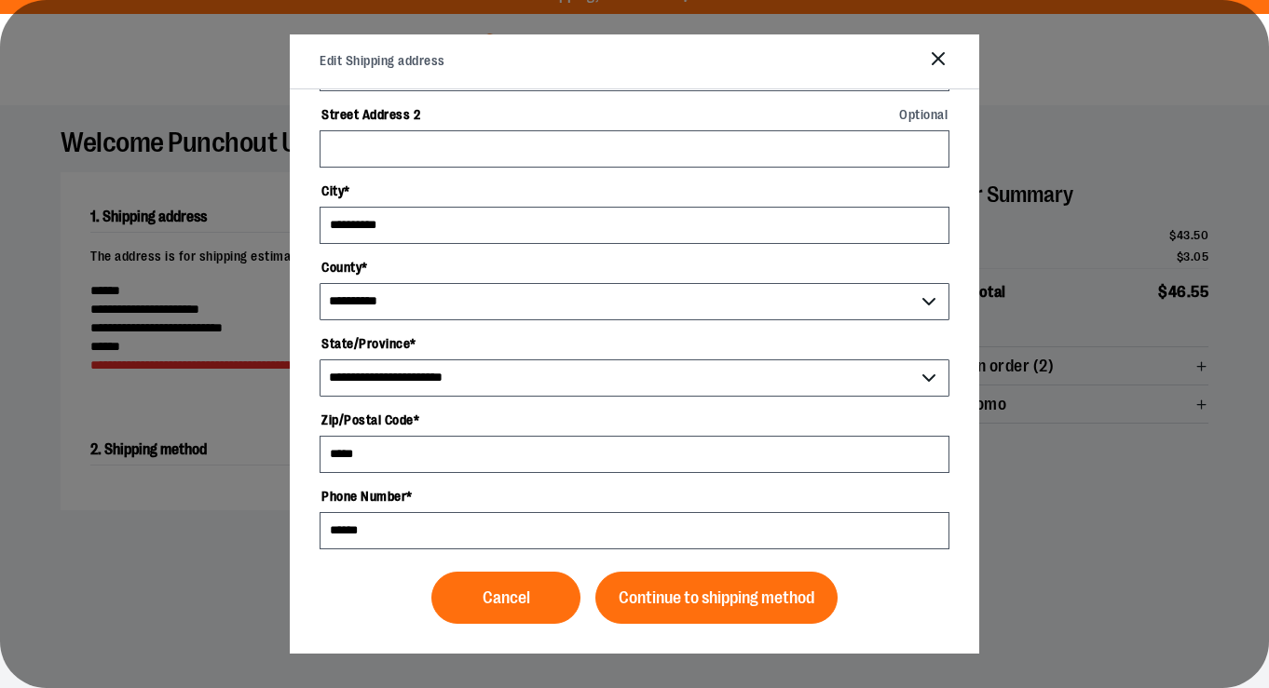
type input "**********"
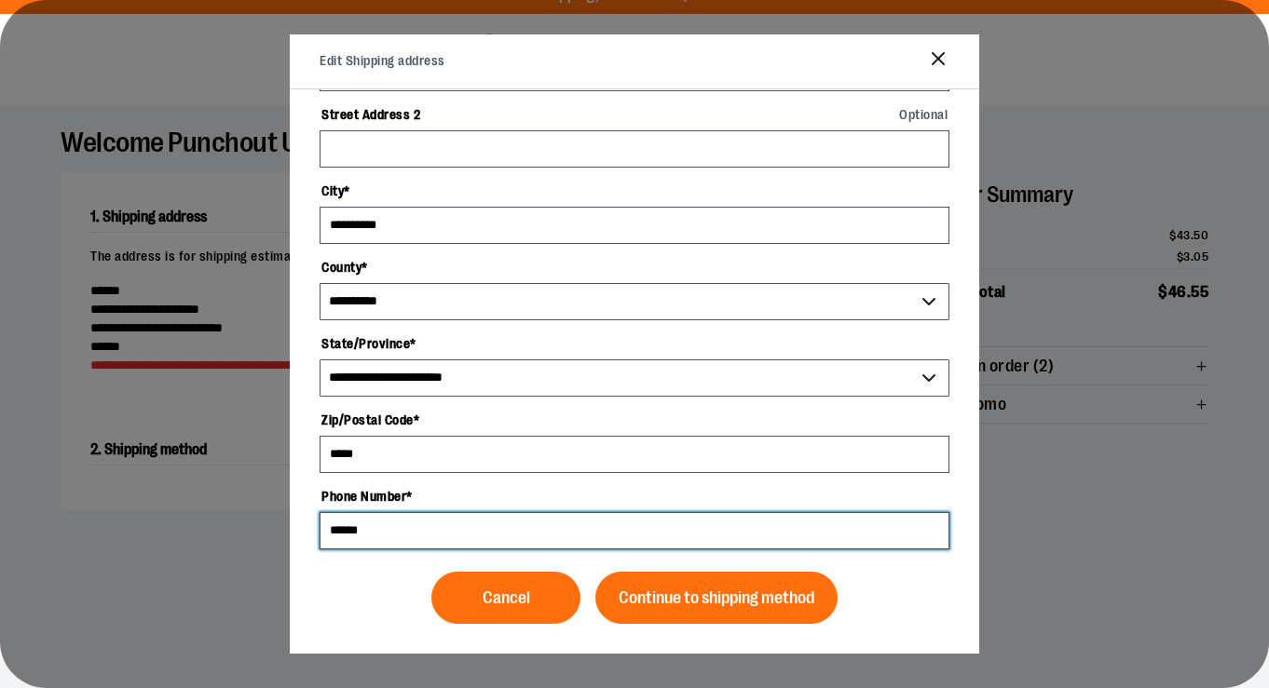
scroll to position [303, 0]
type input "*"
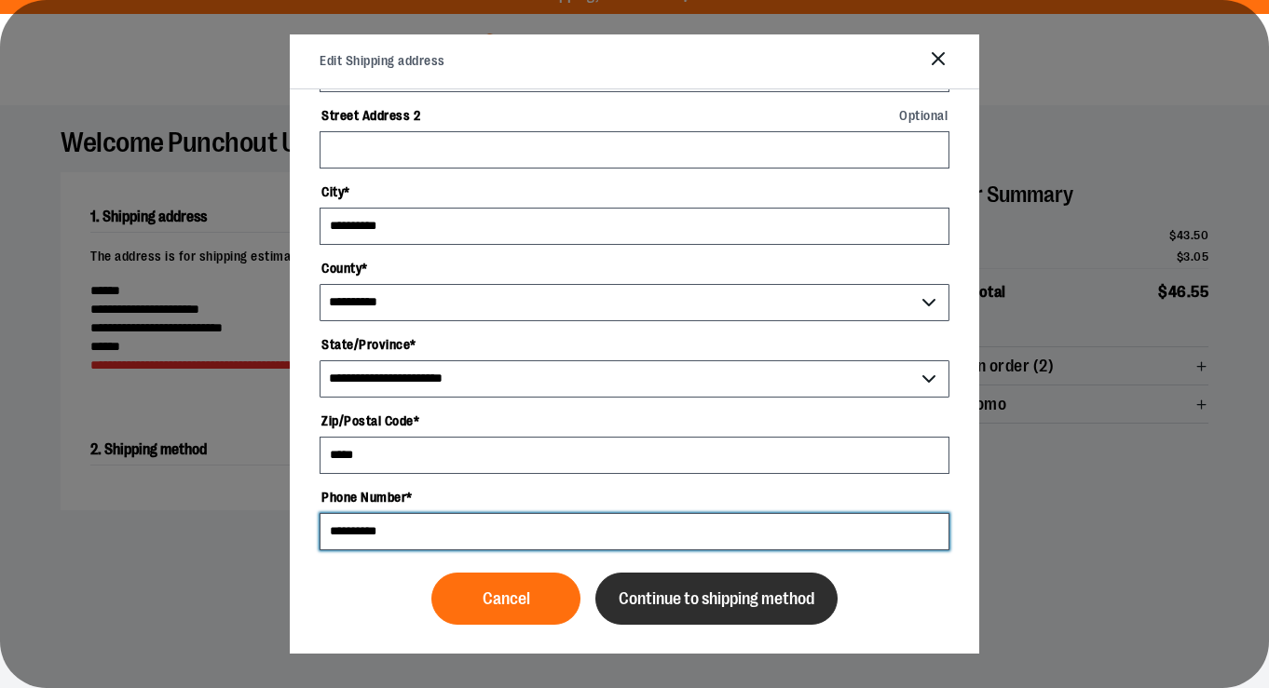
type input "**********"
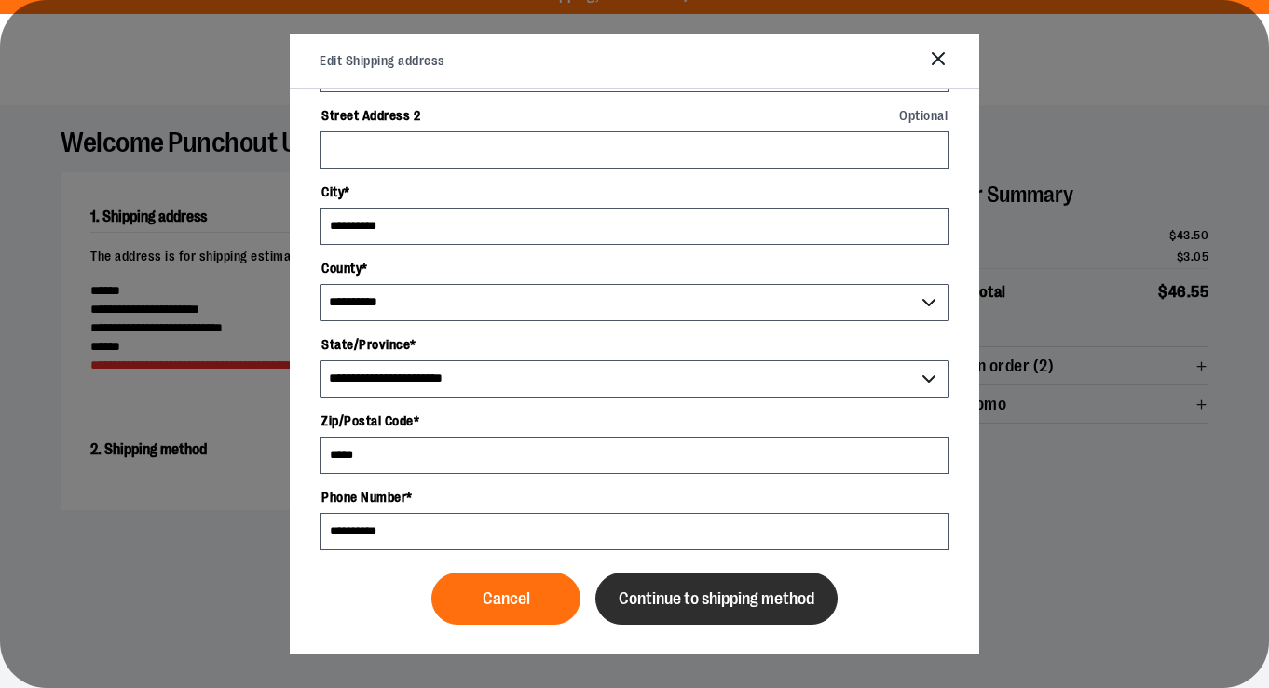
click at [677, 601] on span "Continue to shipping method" at bounding box center [717, 600] width 196 height 18
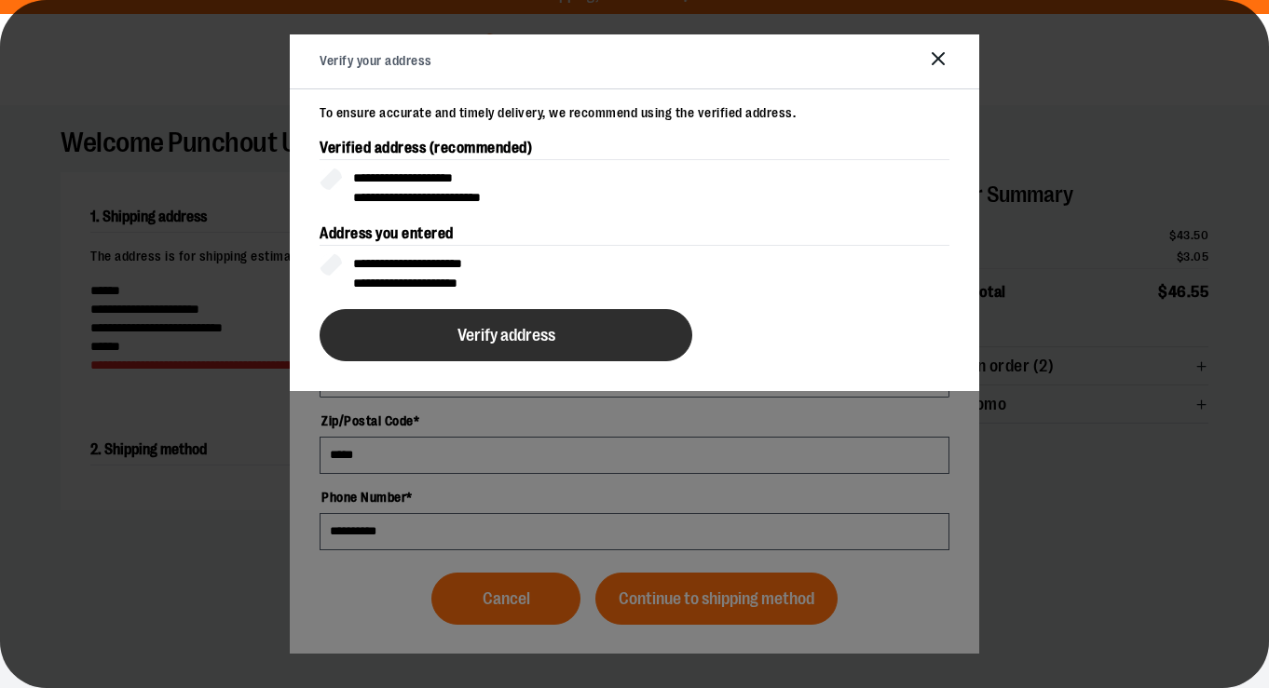
click at [552, 318] on button "Verify address" at bounding box center [506, 335] width 373 height 52
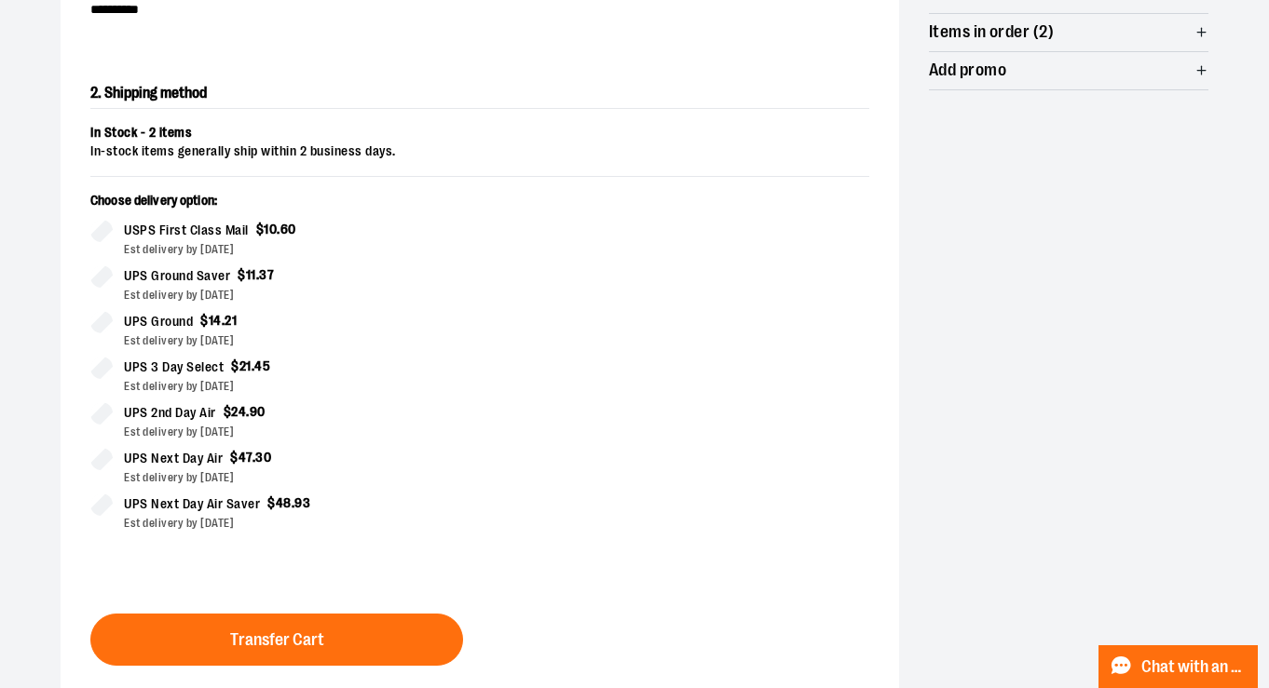
scroll to position [524, 0]
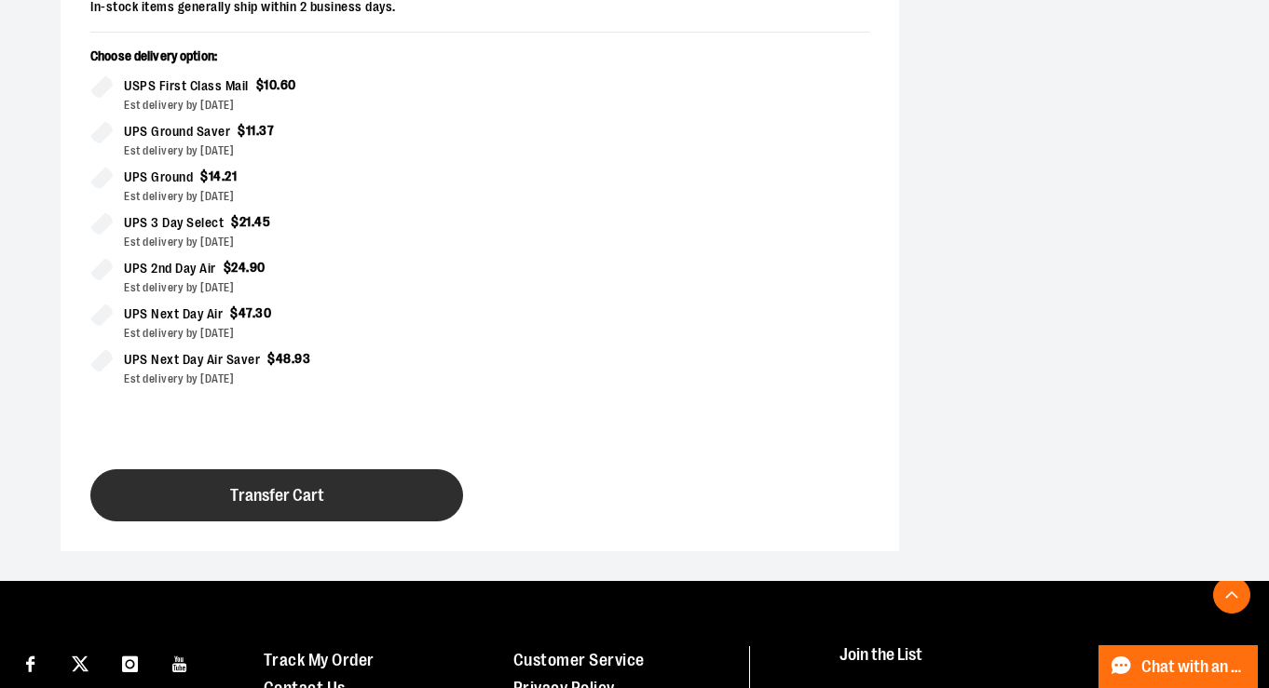
click at [309, 490] on span "Transfer Cart" at bounding box center [277, 496] width 94 height 18
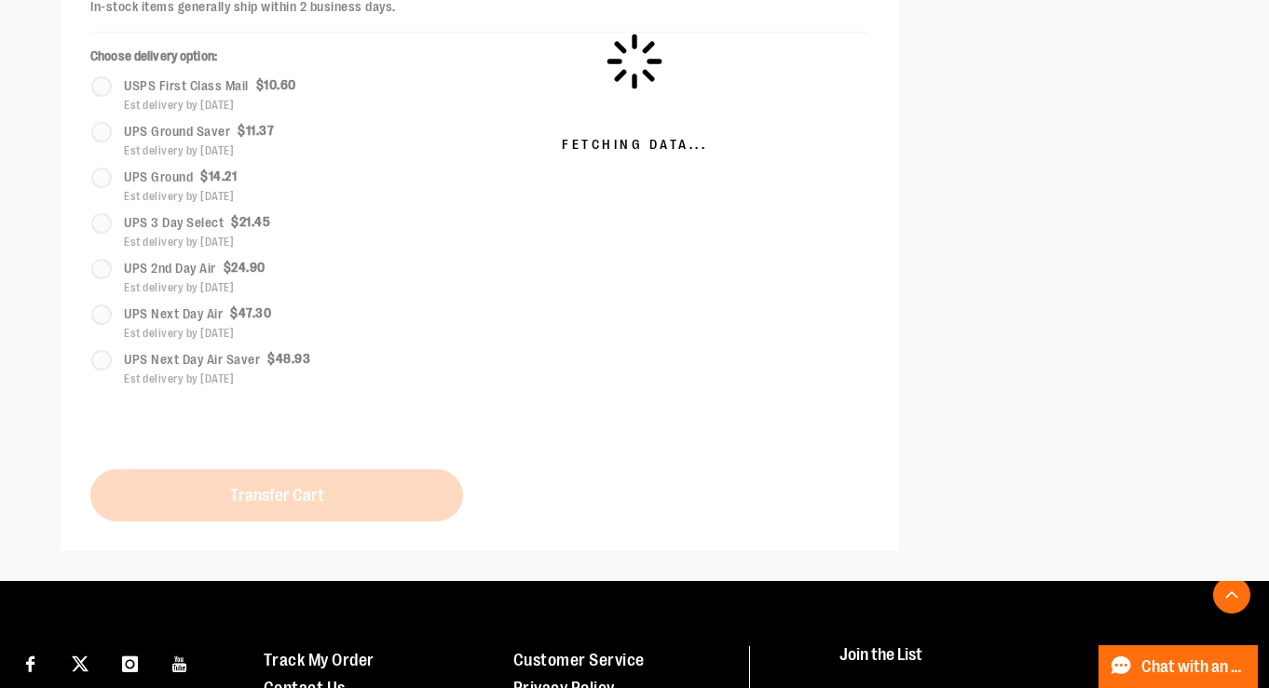
scroll to position [0, 0]
